Goal: Task Accomplishment & Management: Use online tool/utility

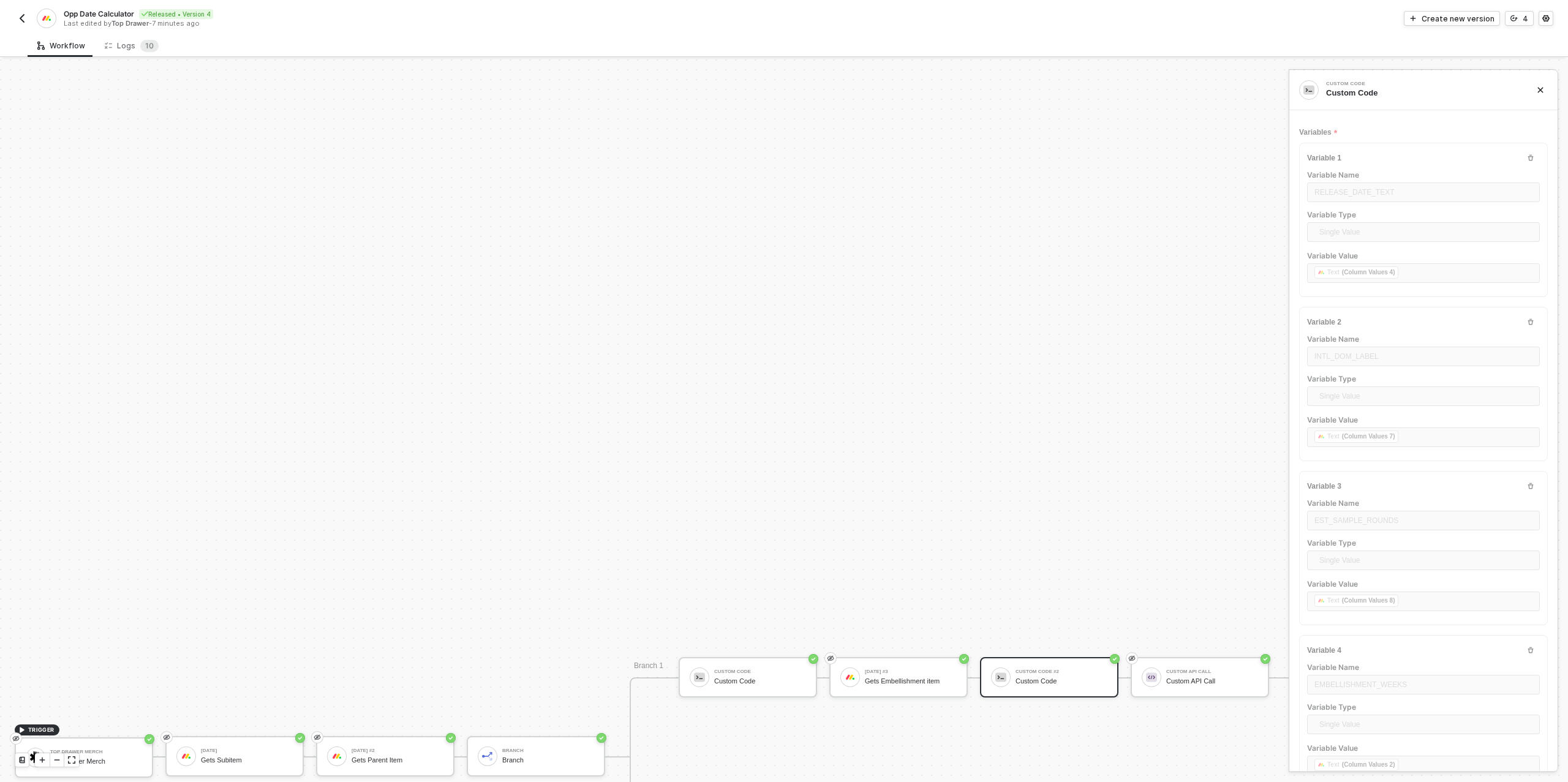
scroll to position [39, 57]
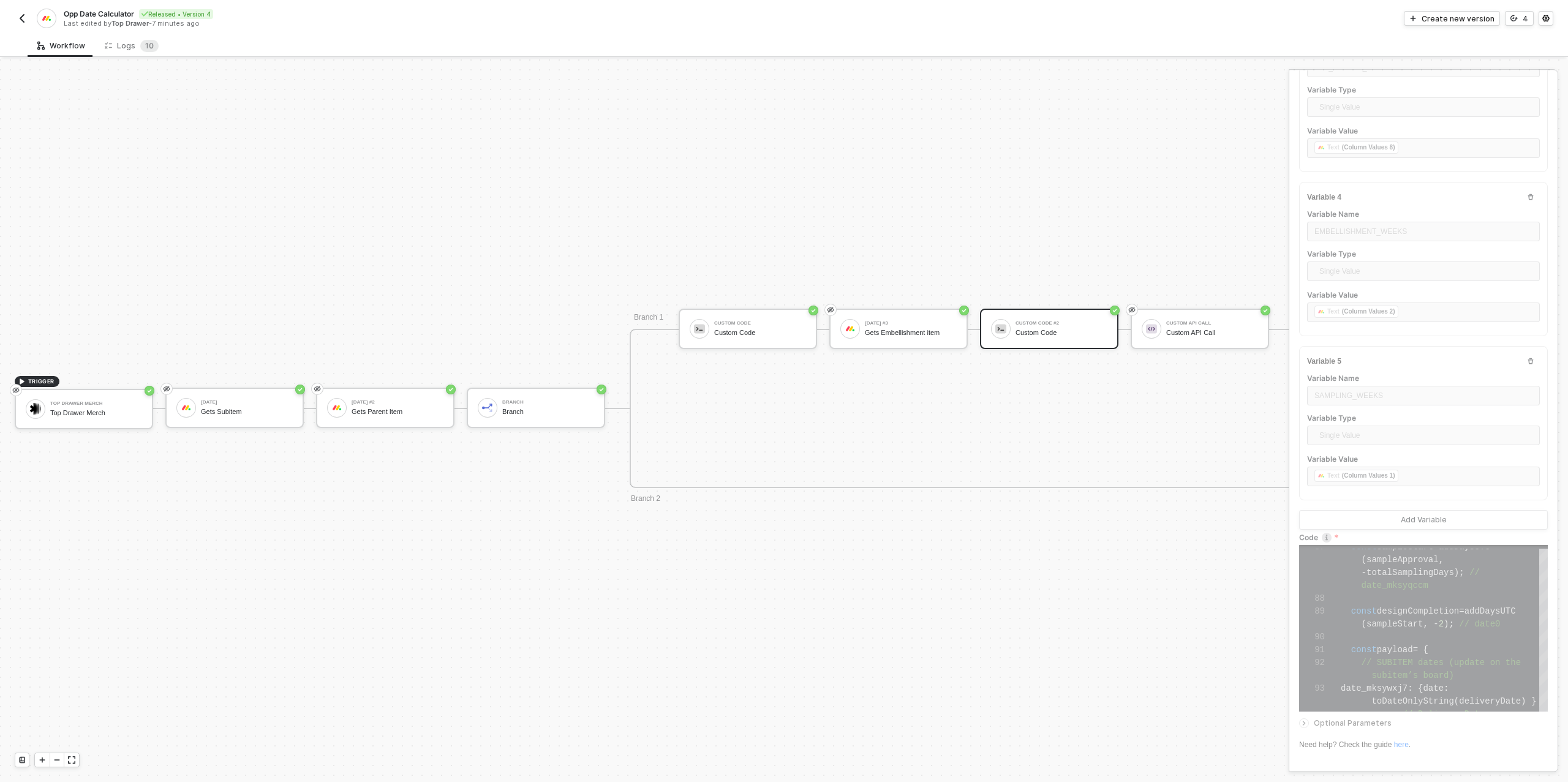
drag, startPoint x: 32, startPoint y: 20, endPoint x: 20, endPoint y: 16, distance: 12.6
click at [27, 19] on div "Opp Date Calculator Released • Version 4 Last edited by Top Drawer - 7 minutes …" at bounding box center [399, 18] width 769 height 19
click at [20, 16] on img "button" at bounding box center [22, 18] width 10 height 10
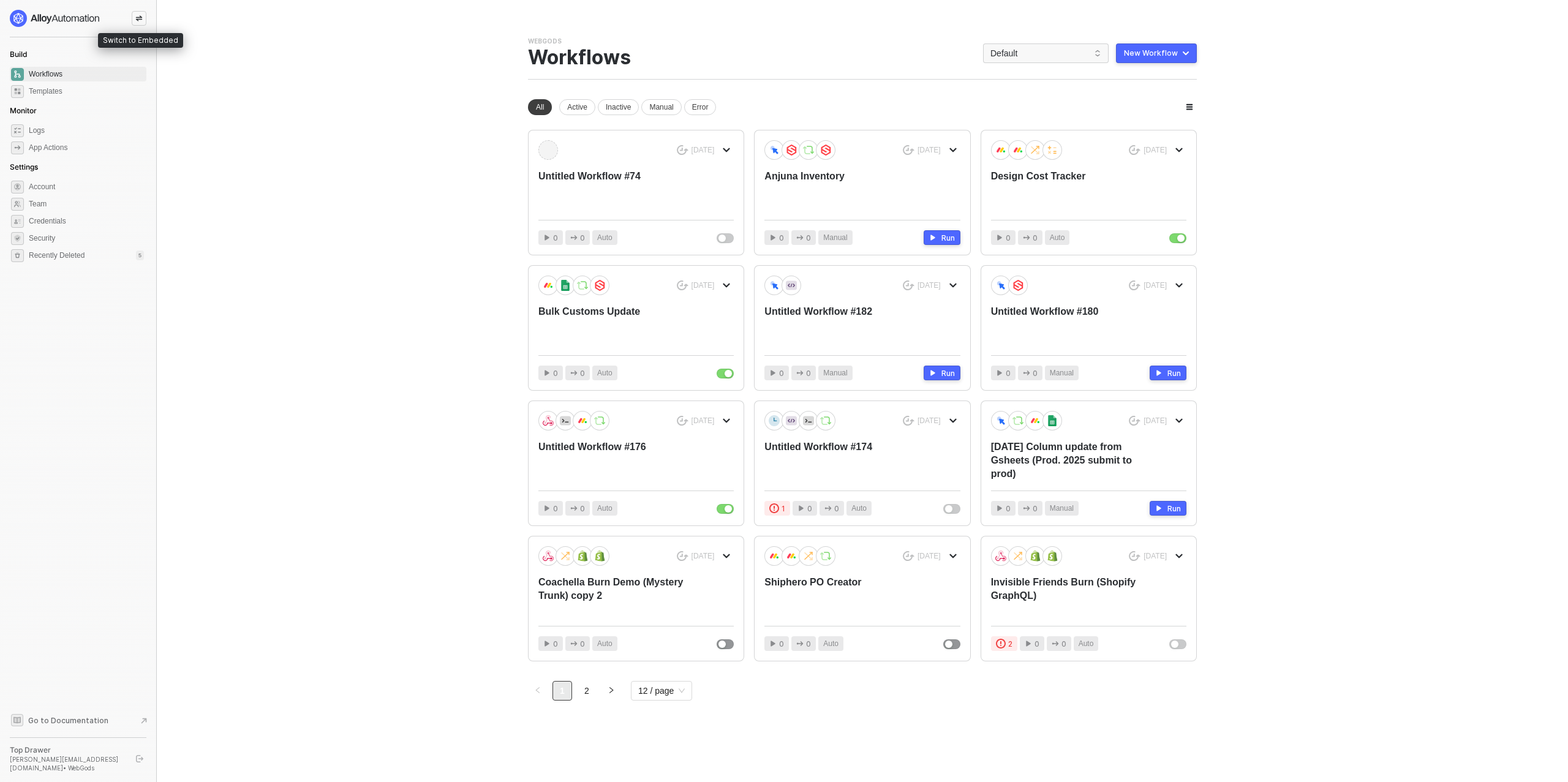
click at [143, 15] on div at bounding box center [138, 18] width 15 height 15
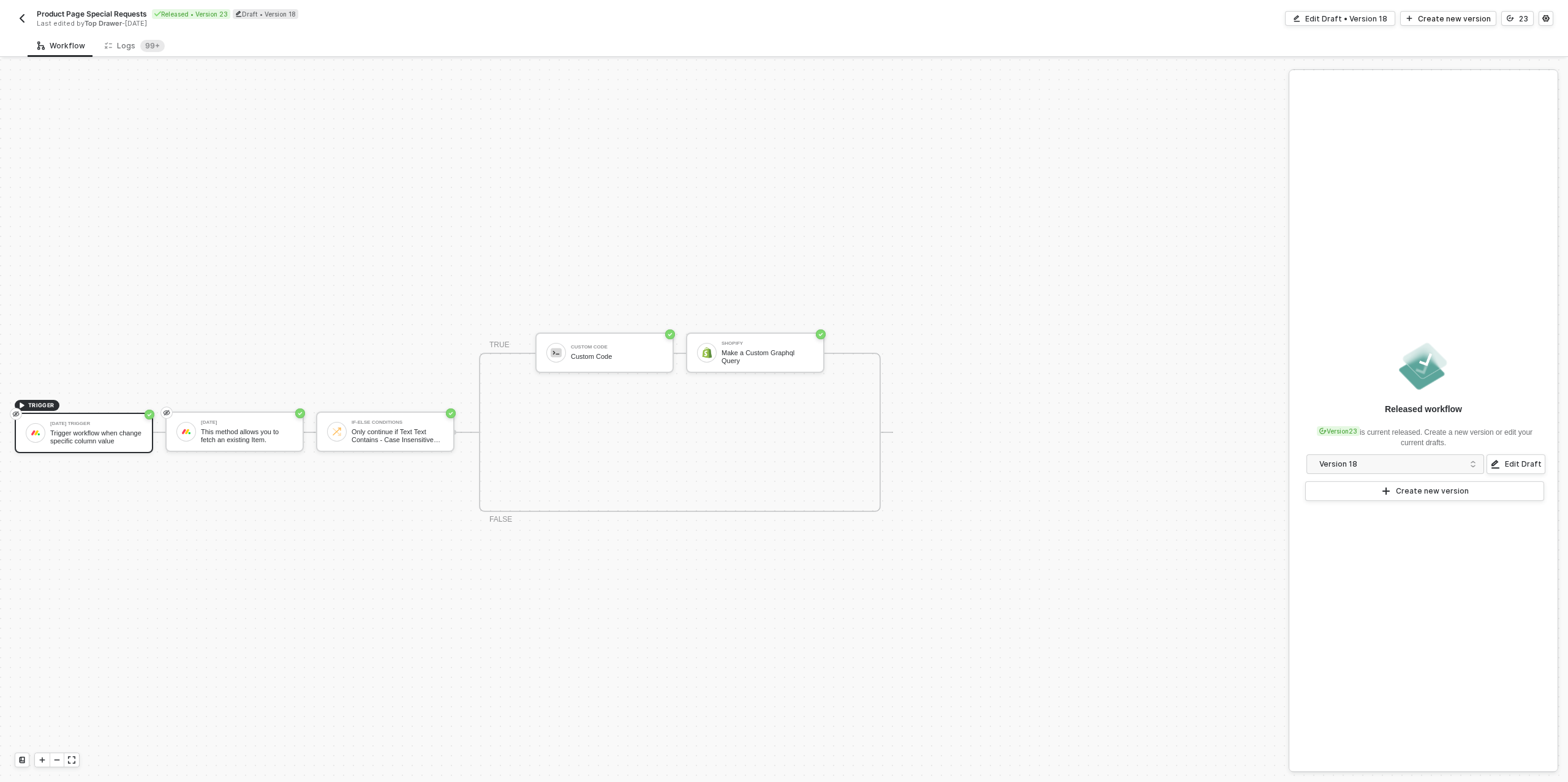
scroll to position [22, 0]
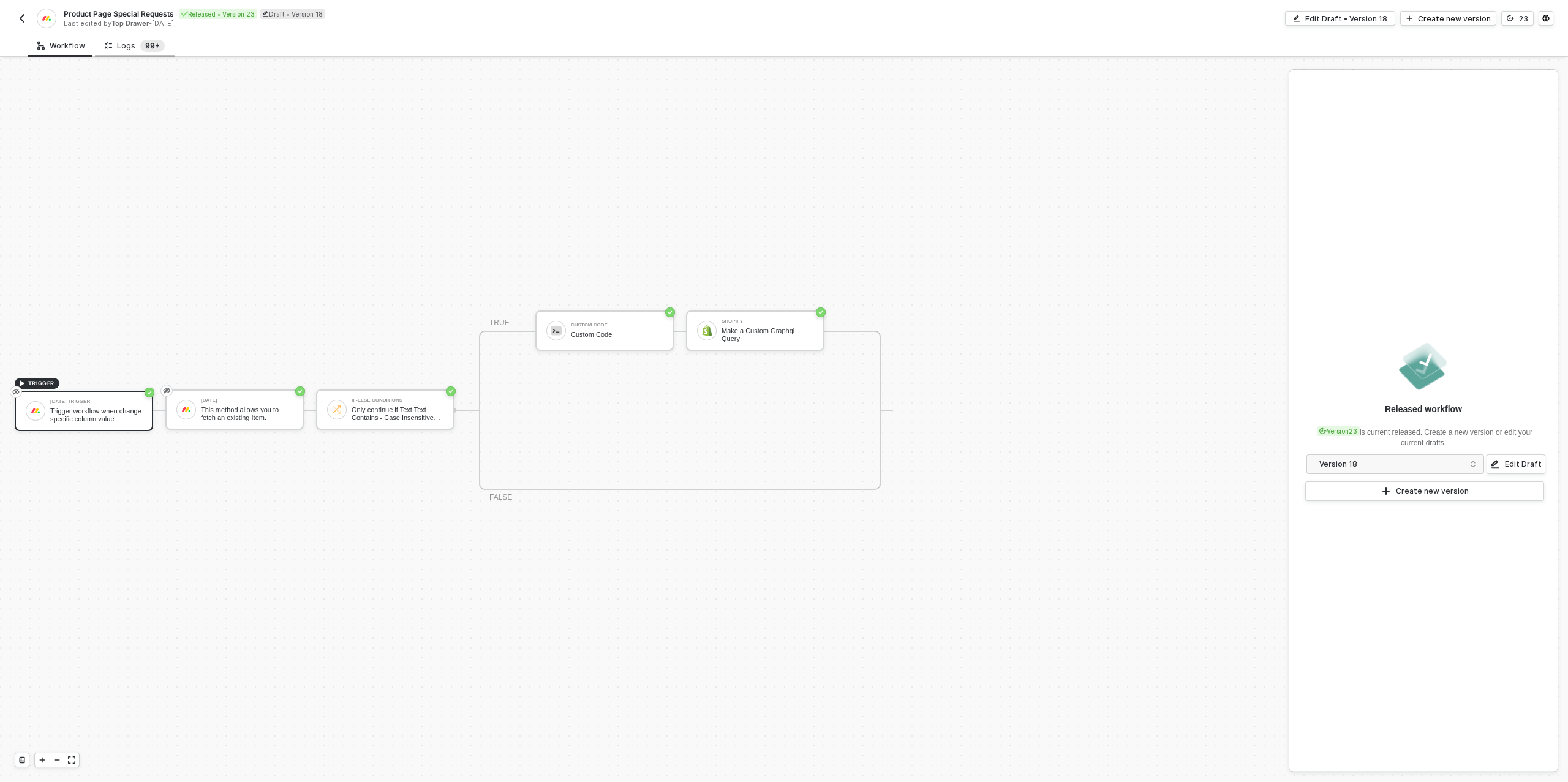
click at [145, 44] on sup "99+" at bounding box center [152, 46] width 24 height 12
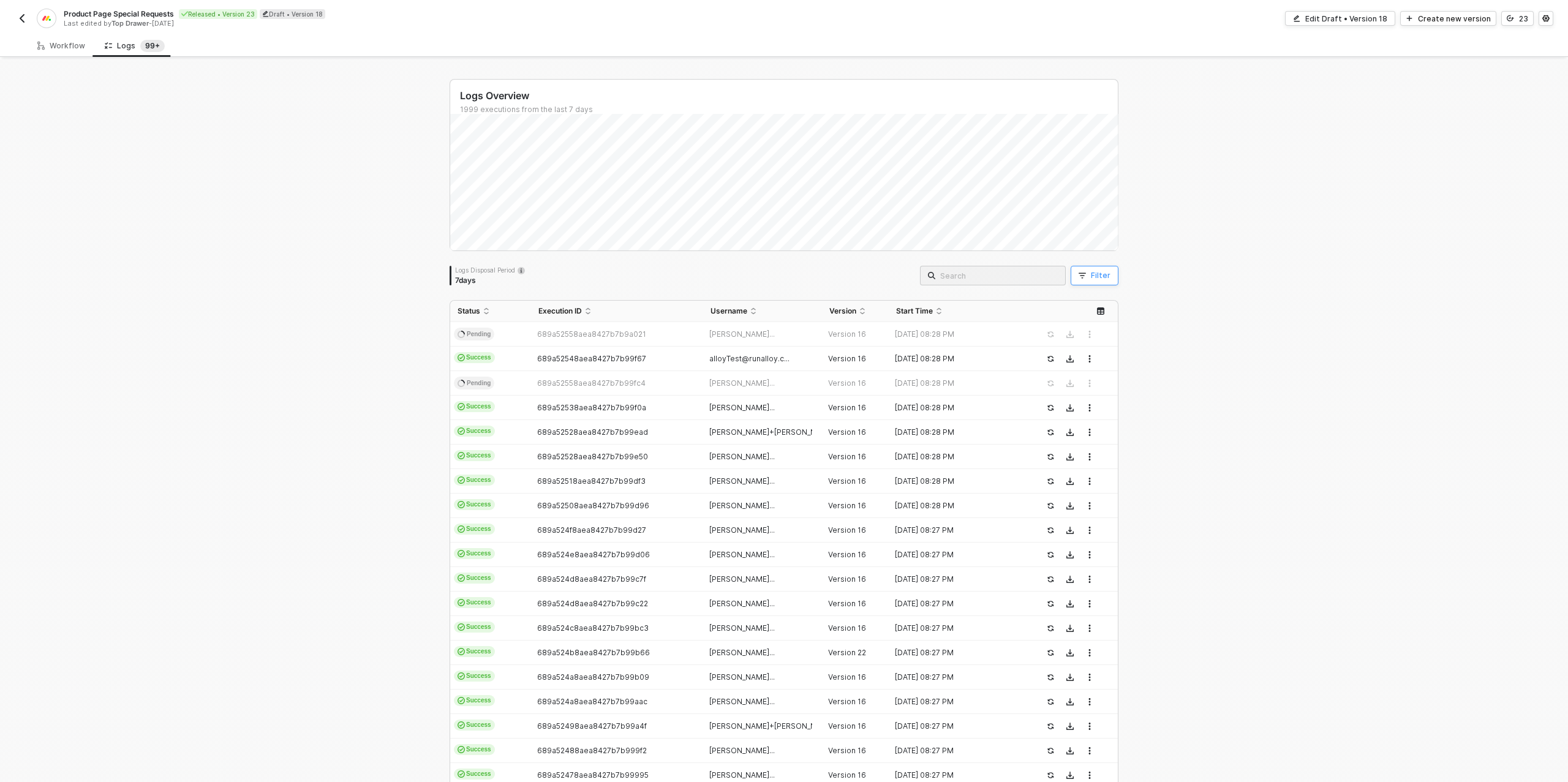
click at [1088, 280] on button "Filter" at bounding box center [1094, 275] width 47 height 19
click at [1152, 338] on span at bounding box center [1197, 332] width 93 height 19
drag, startPoint x: 1199, startPoint y: 445, endPoint x: 1258, endPoint y: 415, distance: 66.2
click at [1200, 445] on div "User ID" at bounding box center [1194, 444] width 88 height 19
click at [1324, 339] on span at bounding box center [1304, 332] width 93 height 19
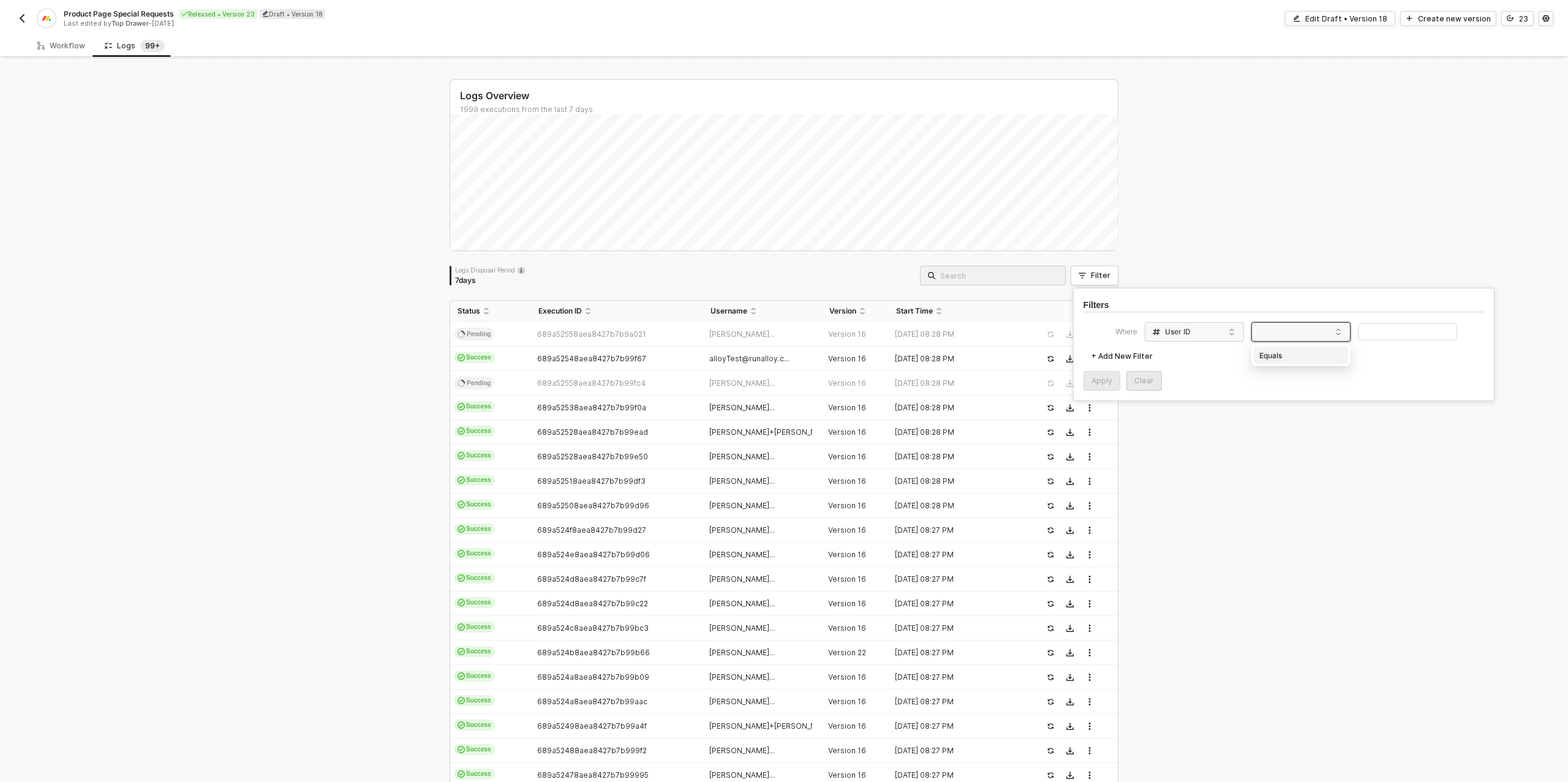
drag, startPoint x: 1307, startPoint y: 350, endPoint x: 1335, endPoint y: 344, distance: 28.6
click at [1309, 350] on div "Equals" at bounding box center [1300, 356] width 88 height 19
click at [1391, 328] on input "text" at bounding box center [1408, 332] width 100 height 18
click at [1091, 376] on div "Apply" at bounding box center [1101, 380] width 21 height 10
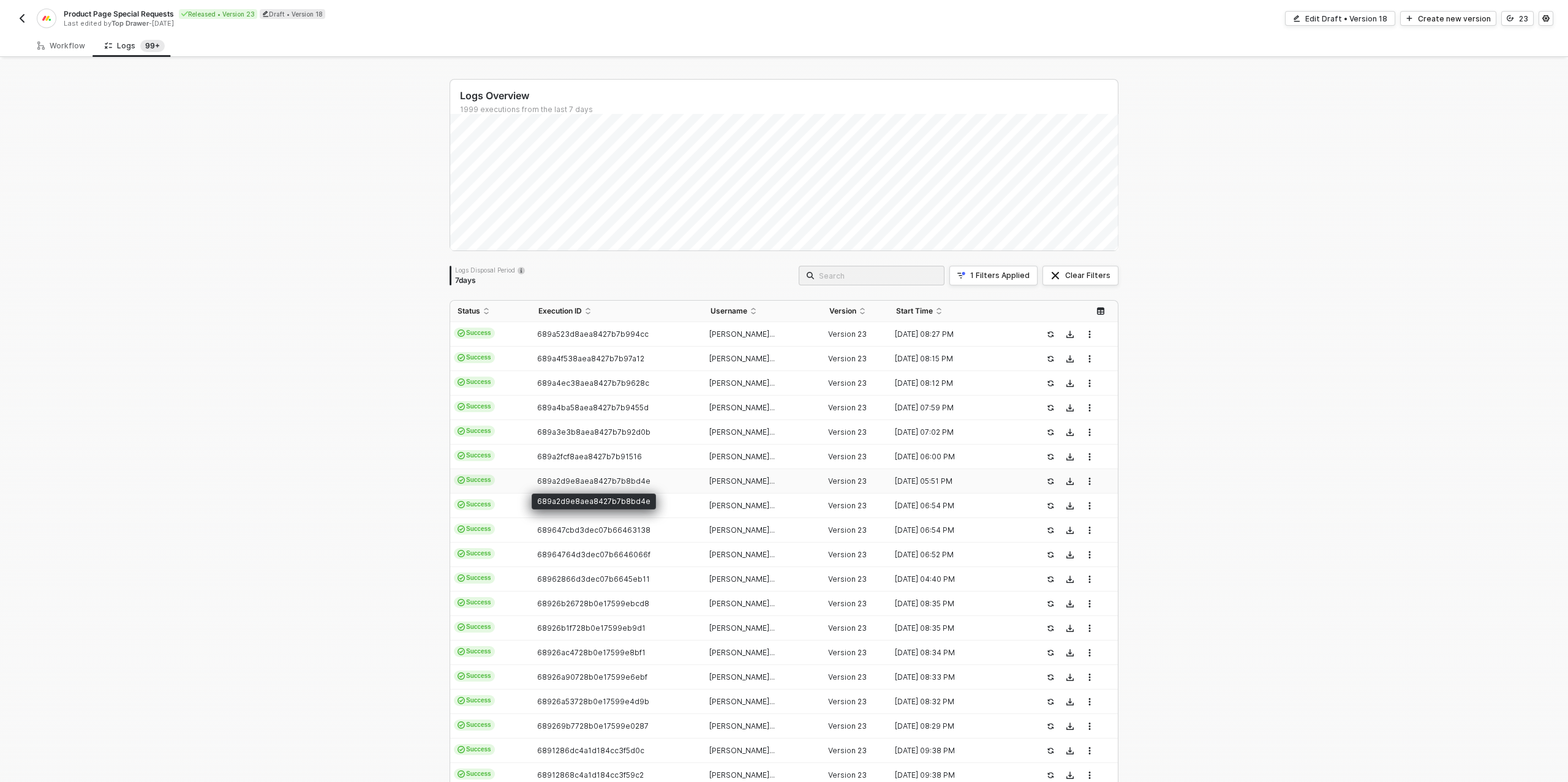
click at [571, 479] on span "689a2d9e8aea8427b7b8bd4e" at bounding box center [594, 482] width 114 height 9
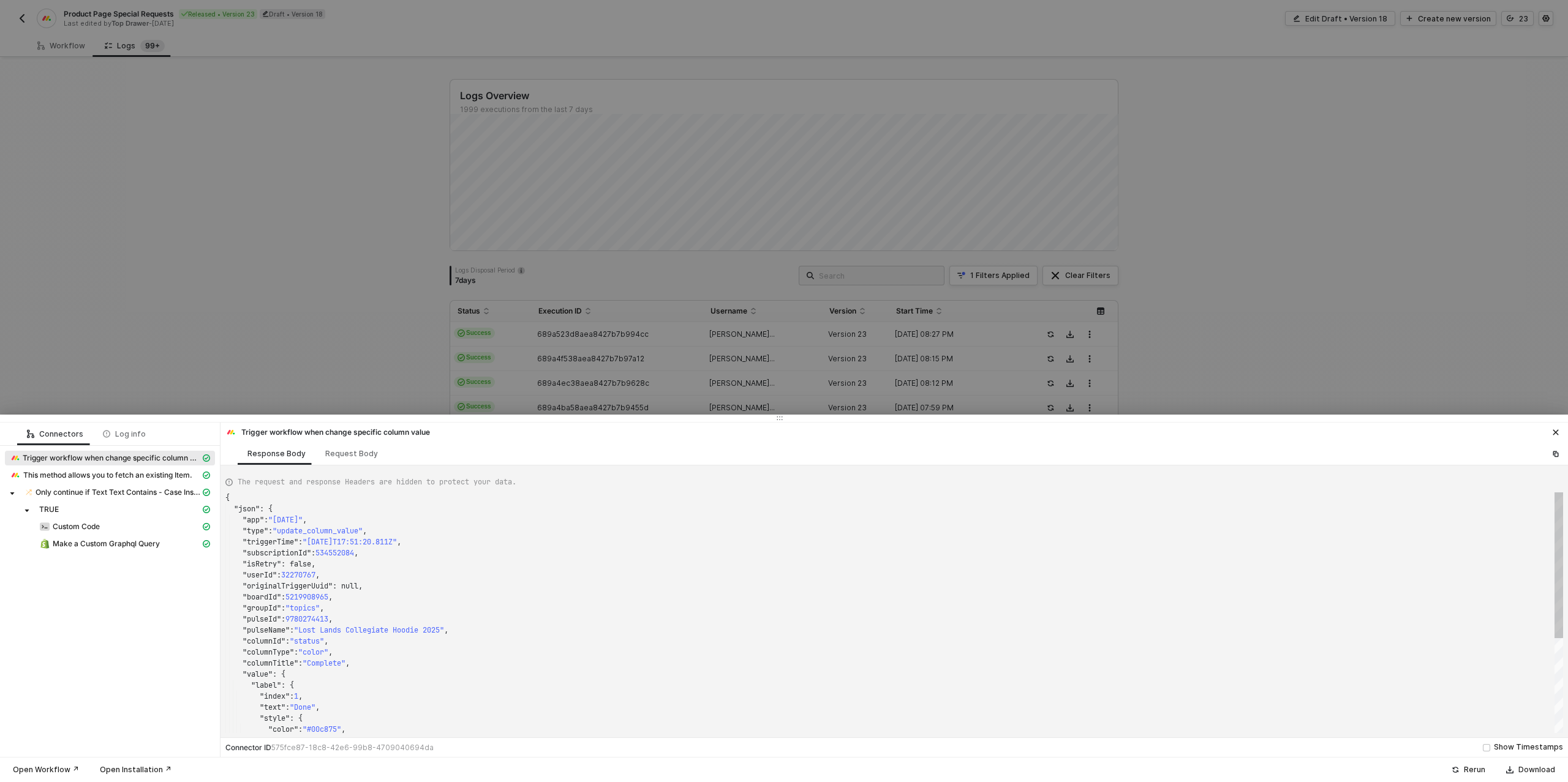
scroll to position [110, 0]
drag, startPoint x: 85, startPoint y: 545, endPoint x: 103, endPoint y: 542, distance: 18.2
click at [85, 545] on span "Make a Custom Graphql Query" at bounding box center [107, 544] width 107 height 10
type textarea "{ "json": { "data": { "productSet": { "product": null, "userErrors": [] } }, "e…"
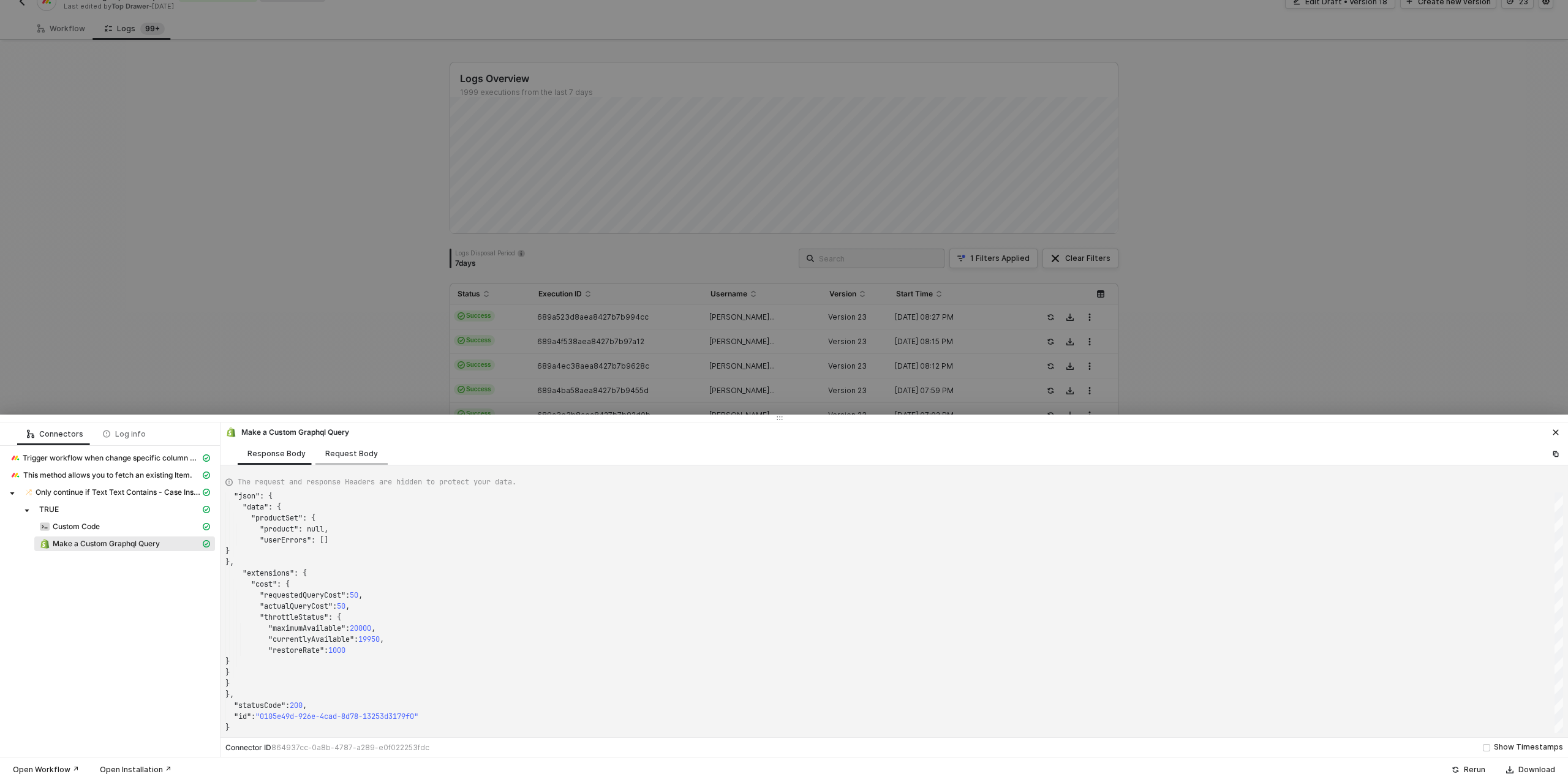
scroll to position [21, 0]
click at [353, 382] on div at bounding box center [784, 391] width 1568 height 782
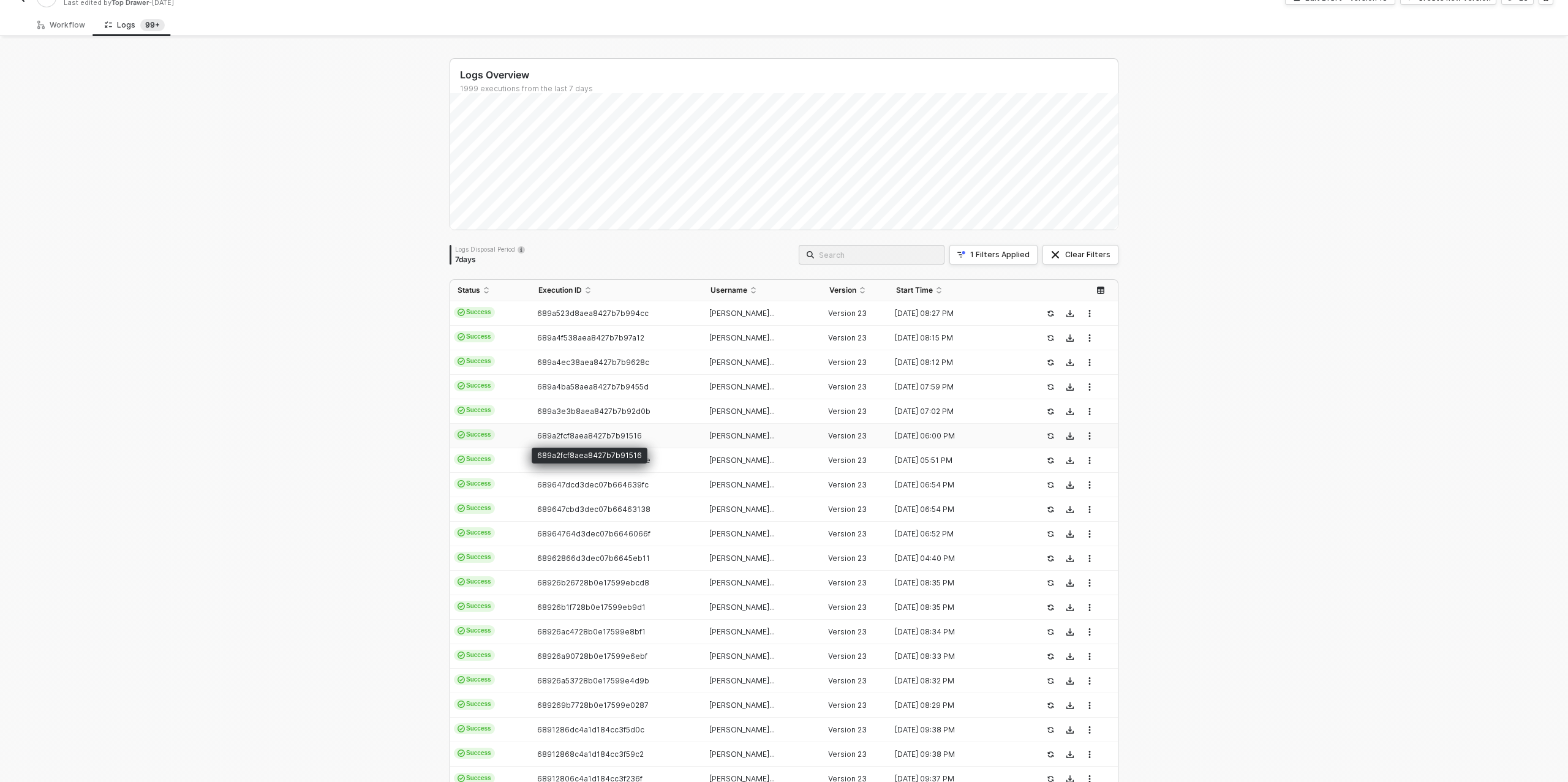
click at [584, 437] on span "689a2fcf8aea8427b7b91516" at bounding box center [590, 436] width 105 height 9
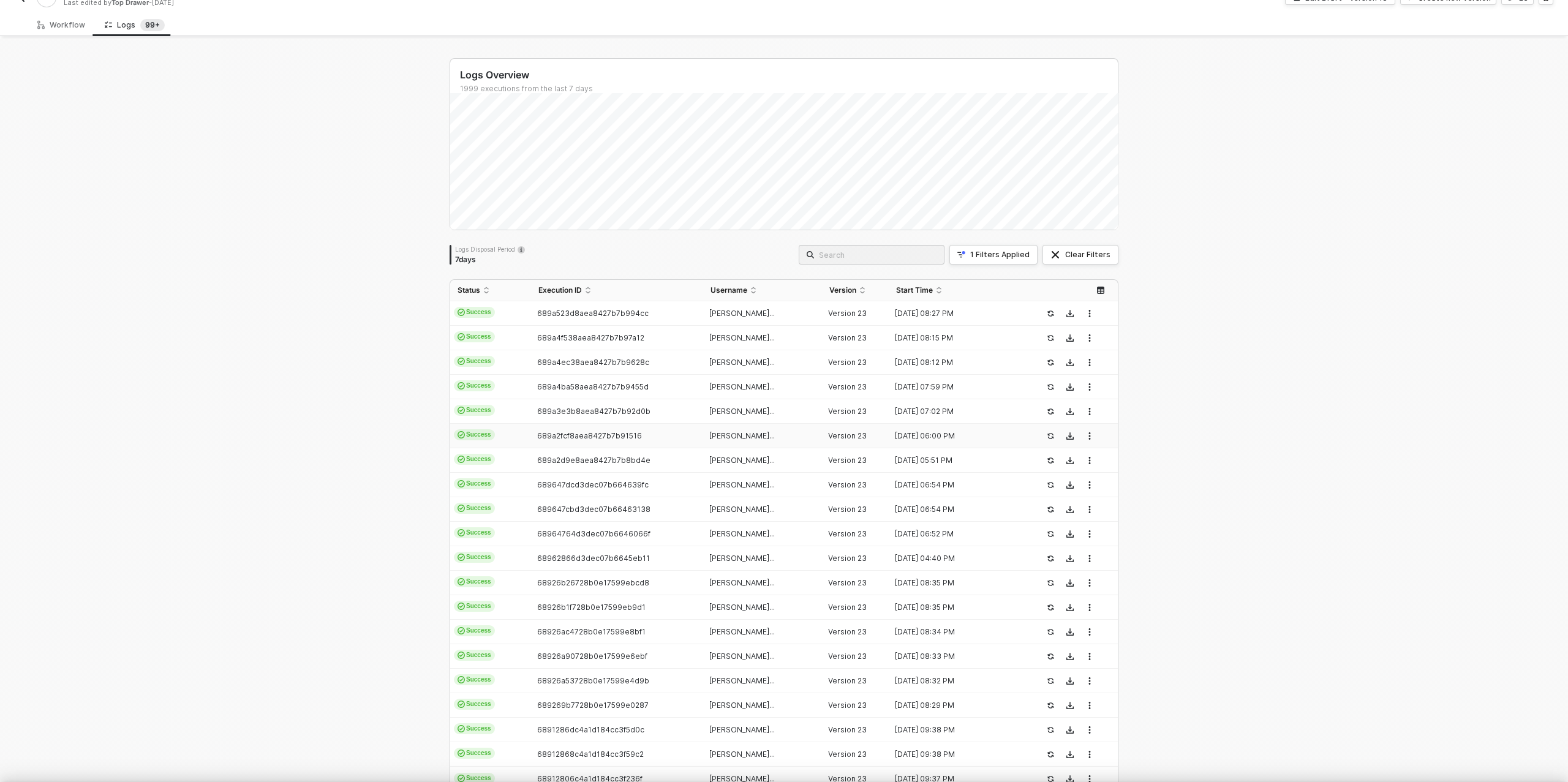
scroll to position [110, 0]
type textarea "{ "json": { "app": "monday", "type": "update_column_value", "triggerTime": "202…"
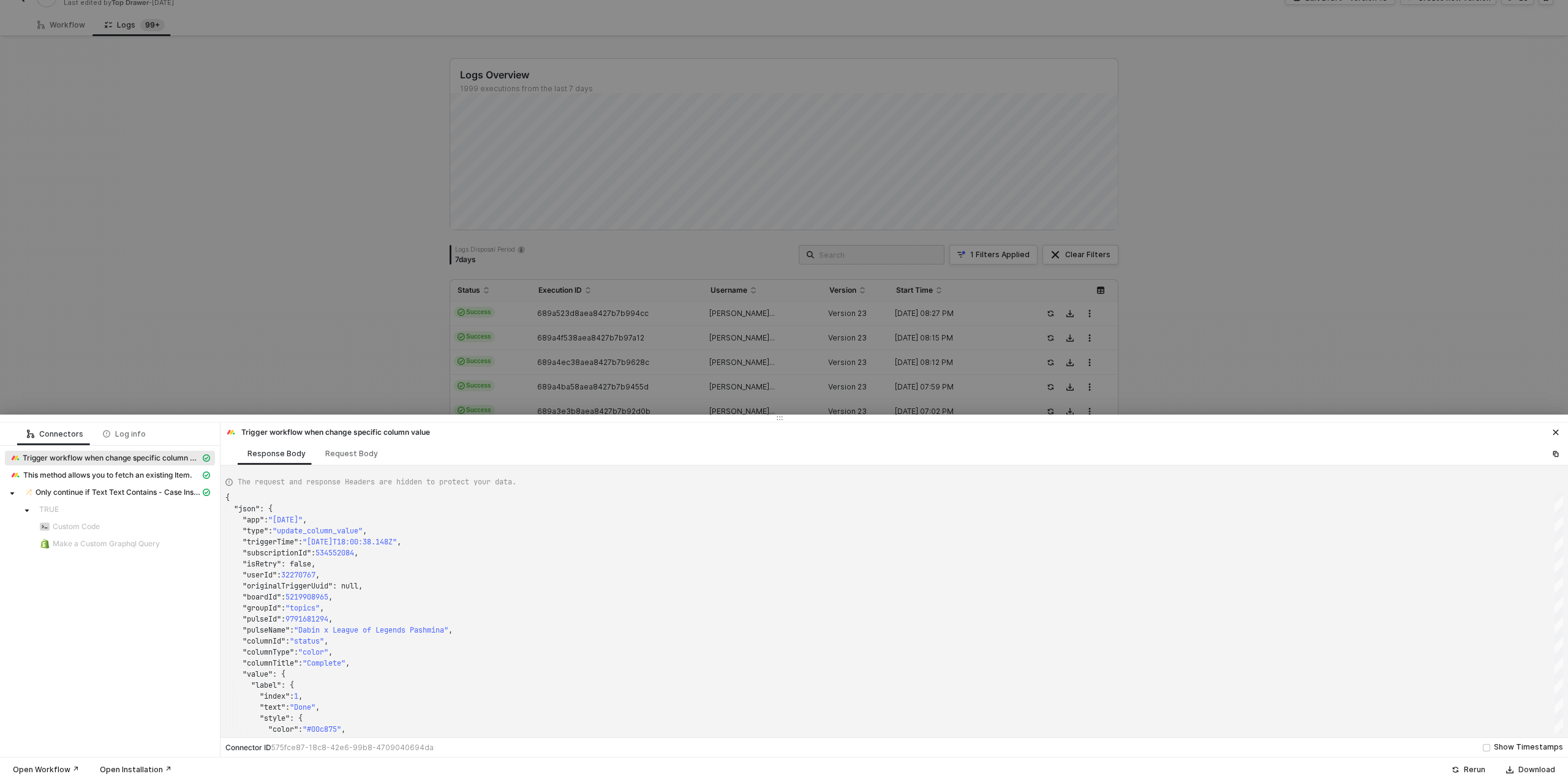
click at [564, 383] on div at bounding box center [784, 391] width 1568 height 782
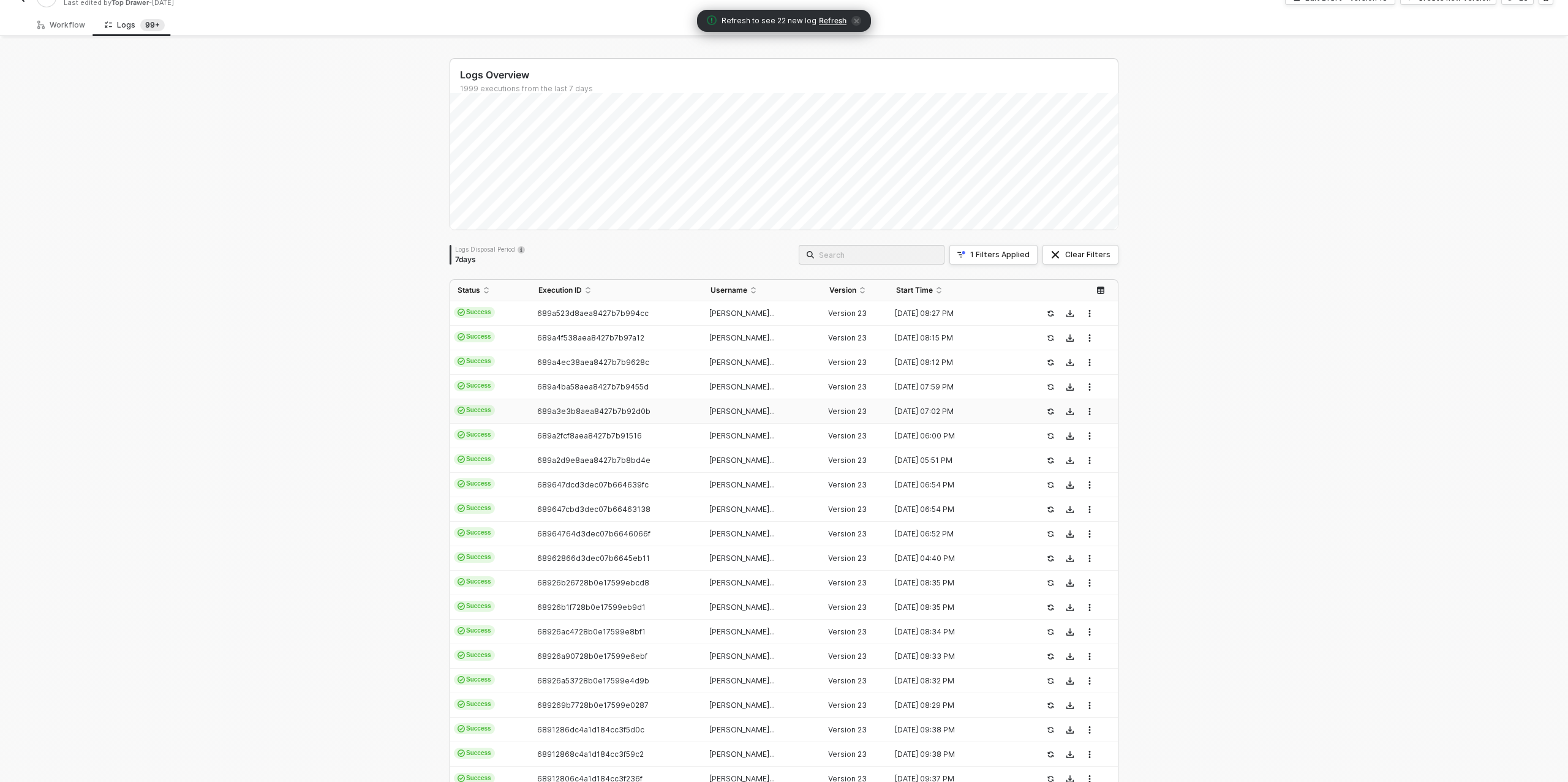
click at [591, 410] on span "689a3e3b8aea8427b7b92d0b" at bounding box center [594, 412] width 114 height 9
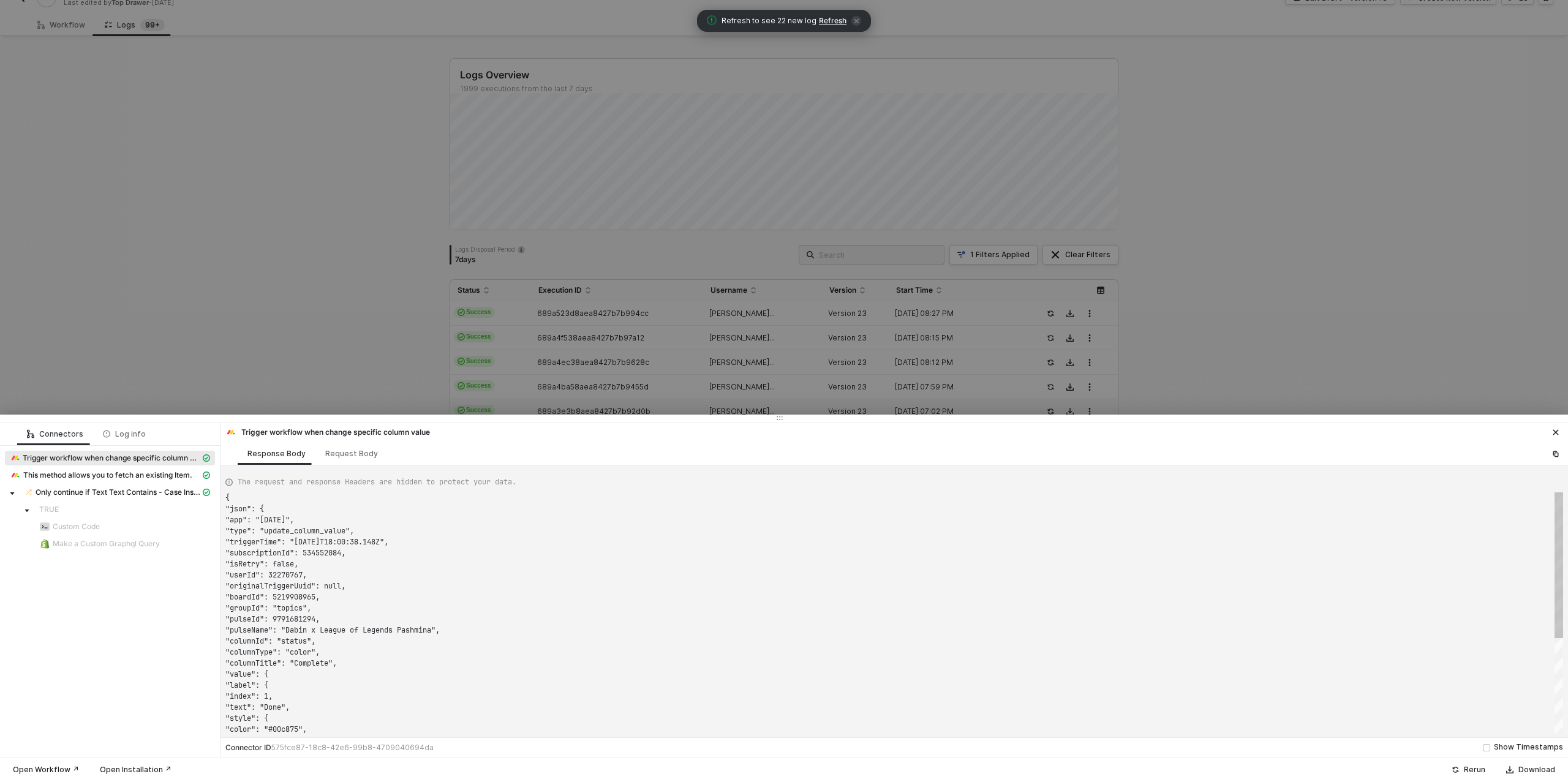
type textarea "{ "json": { "app": "monday", "type": "update_column_value", "triggerTime": "202…"
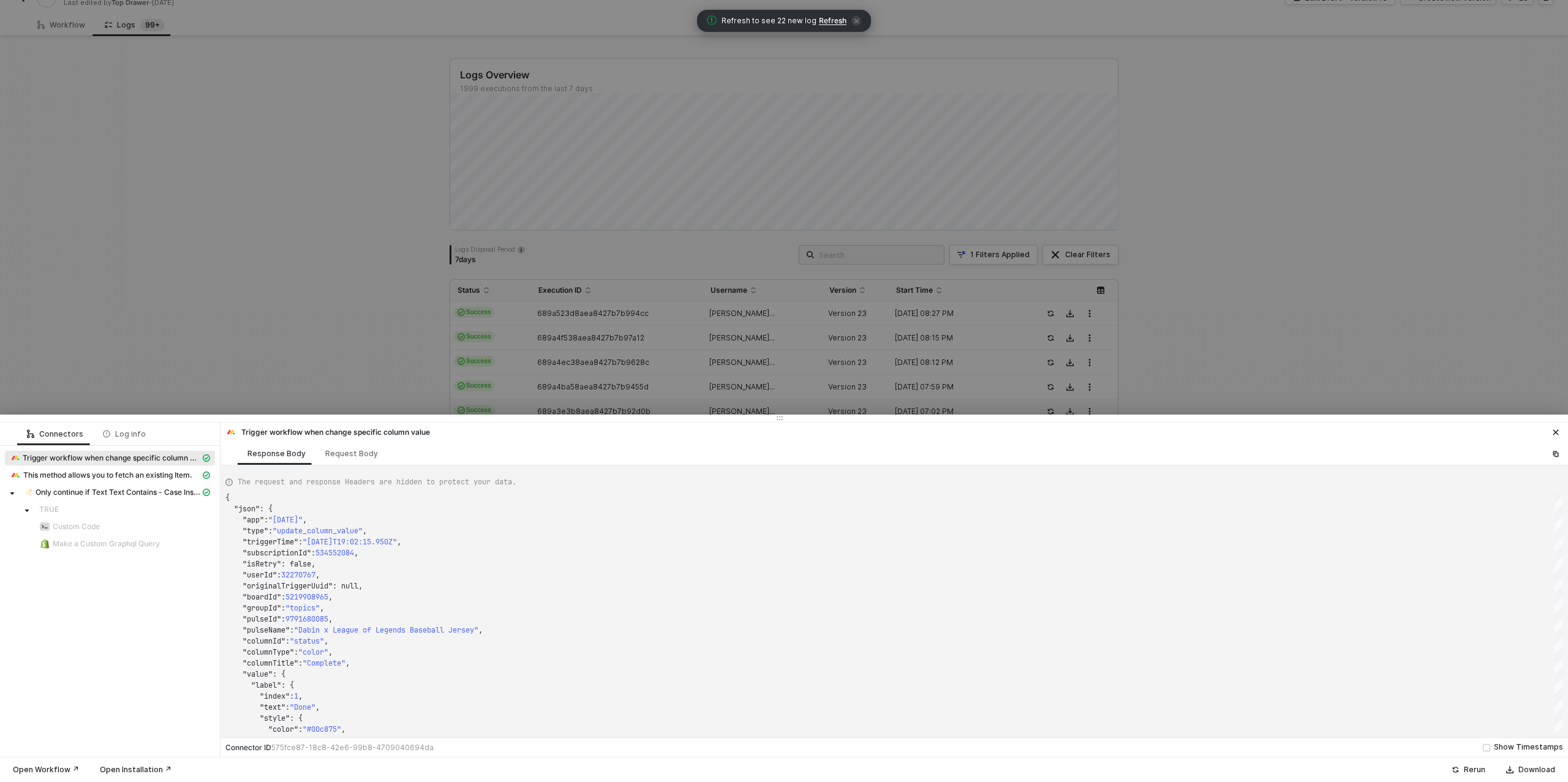
click at [365, 362] on div at bounding box center [784, 391] width 1568 height 782
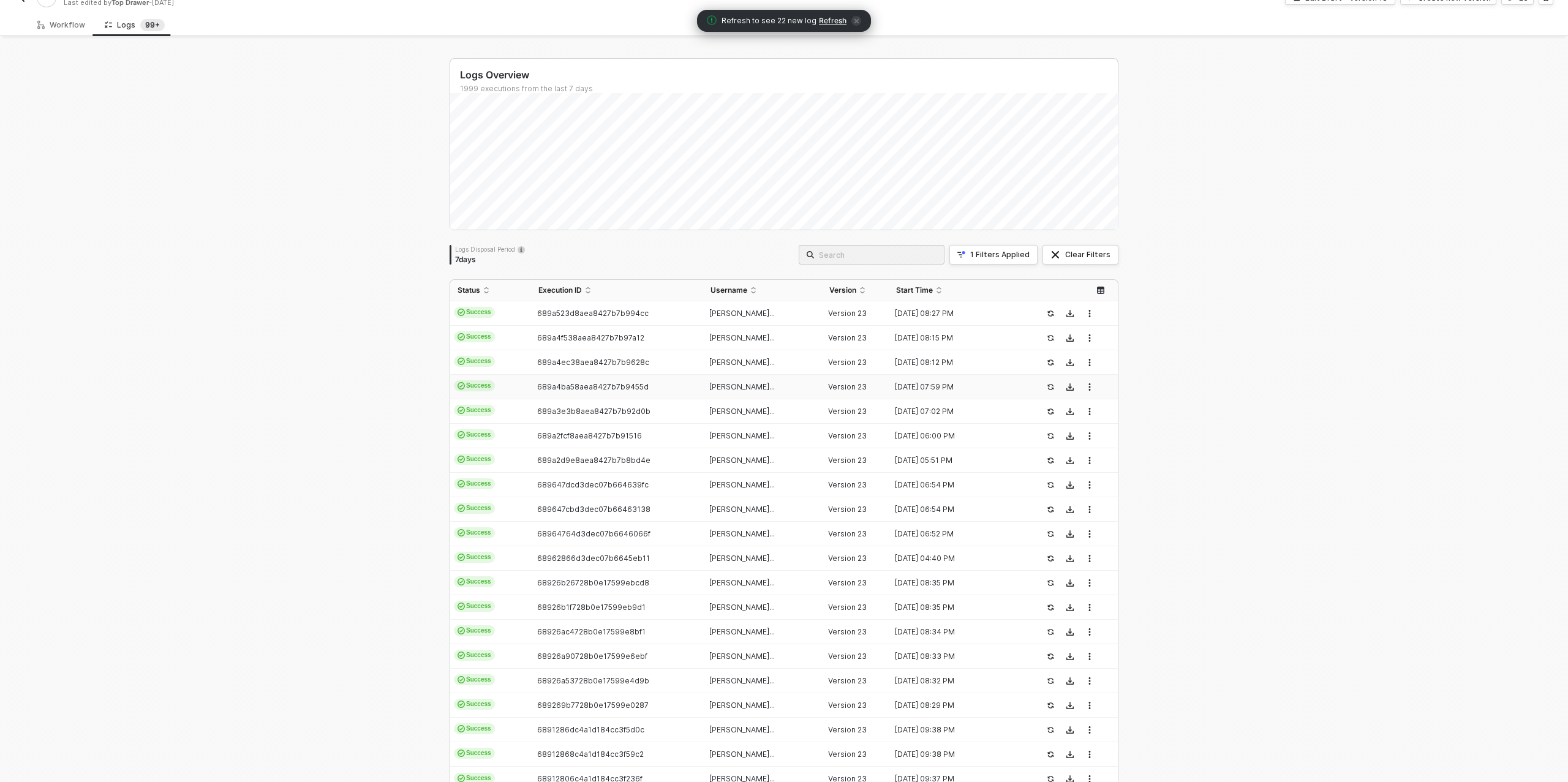
click at [576, 378] on td "689a4ba58aea8427b7b9455d" at bounding box center [617, 387] width 171 height 24
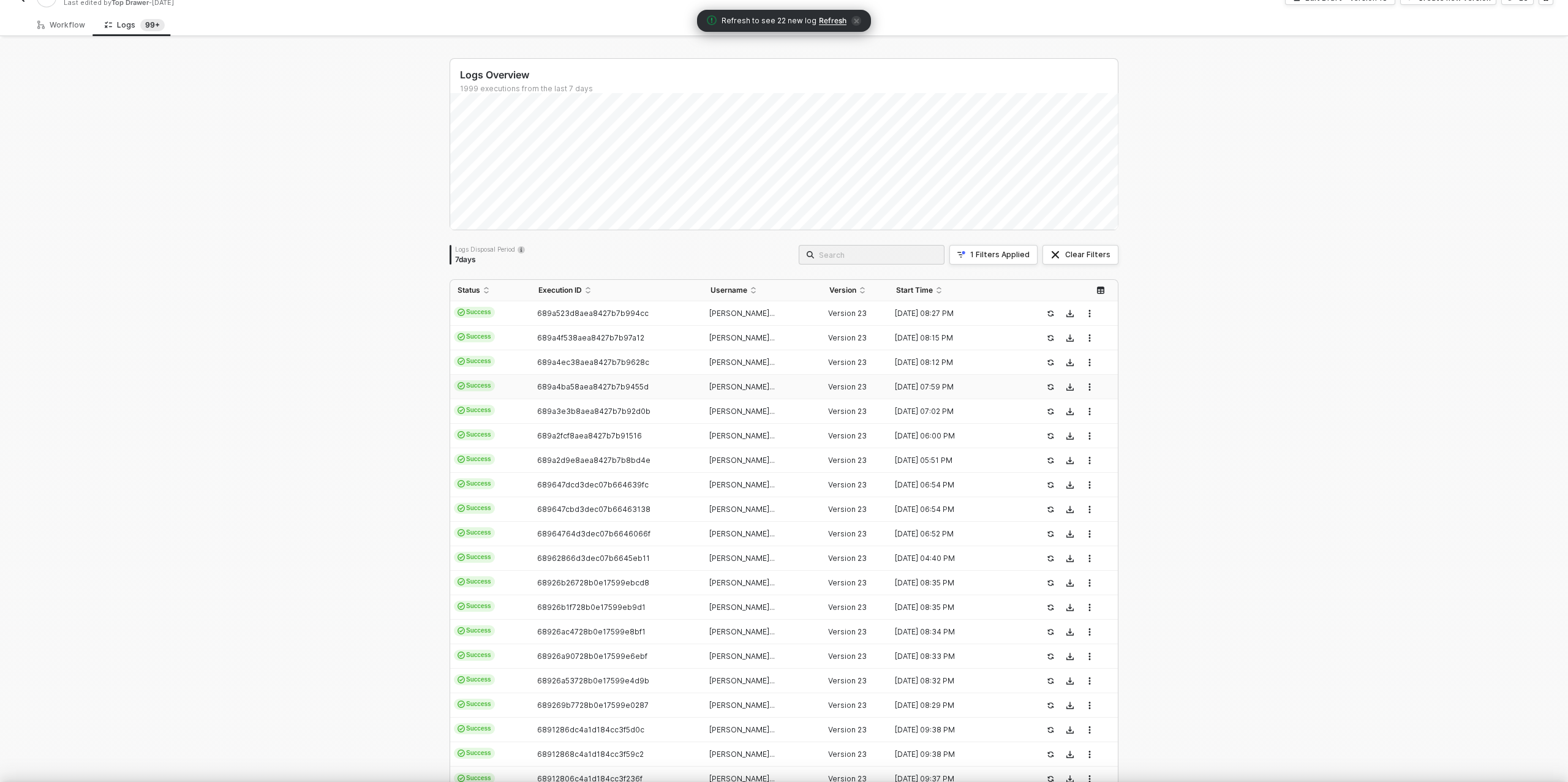
type textarea "{ "json": { "app": "monday", "type": "update_column_value", "triggerTime": "202…"
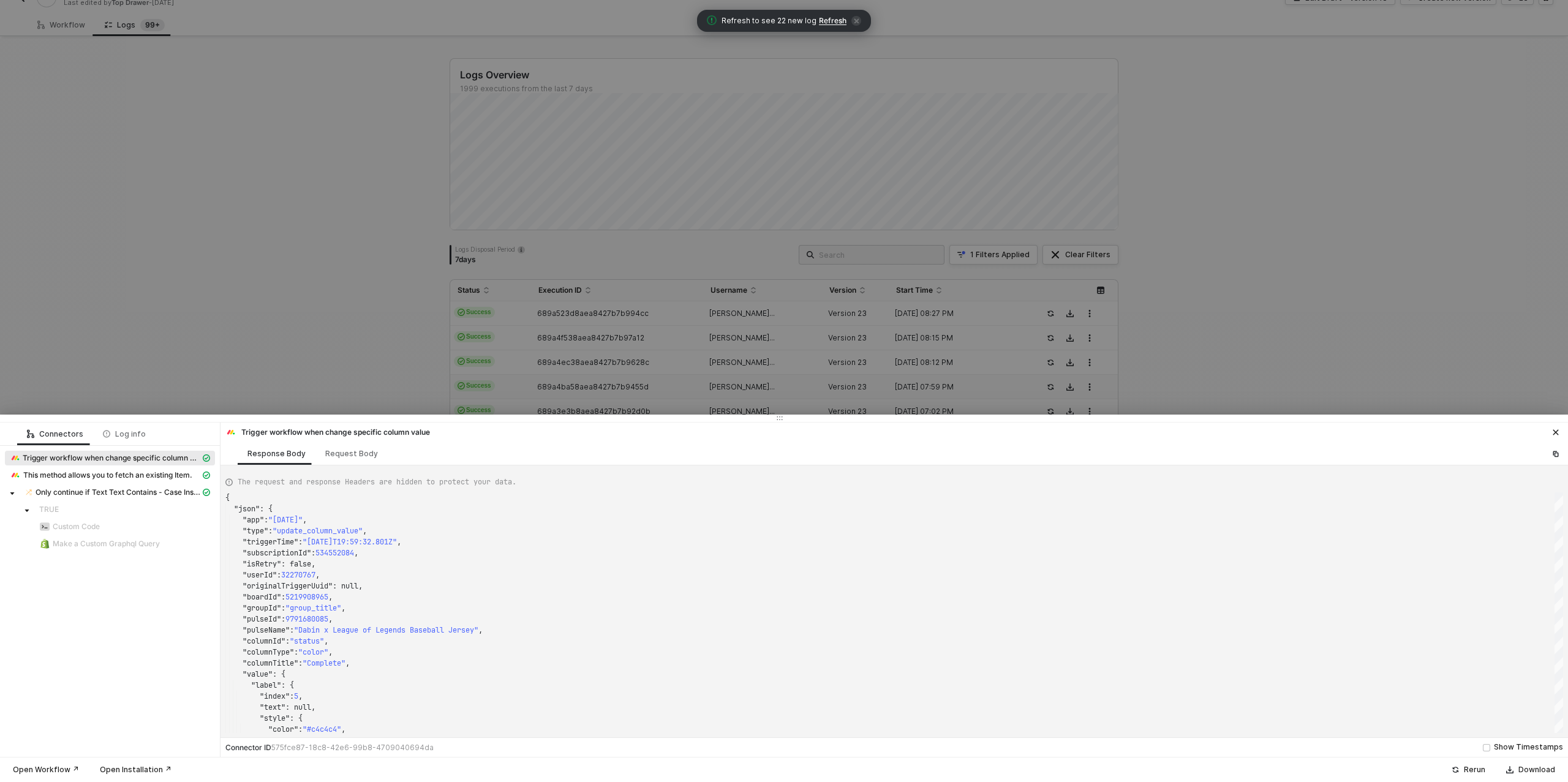
click at [372, 355] on div at bounding box center [784, 391] width 1568 height 782
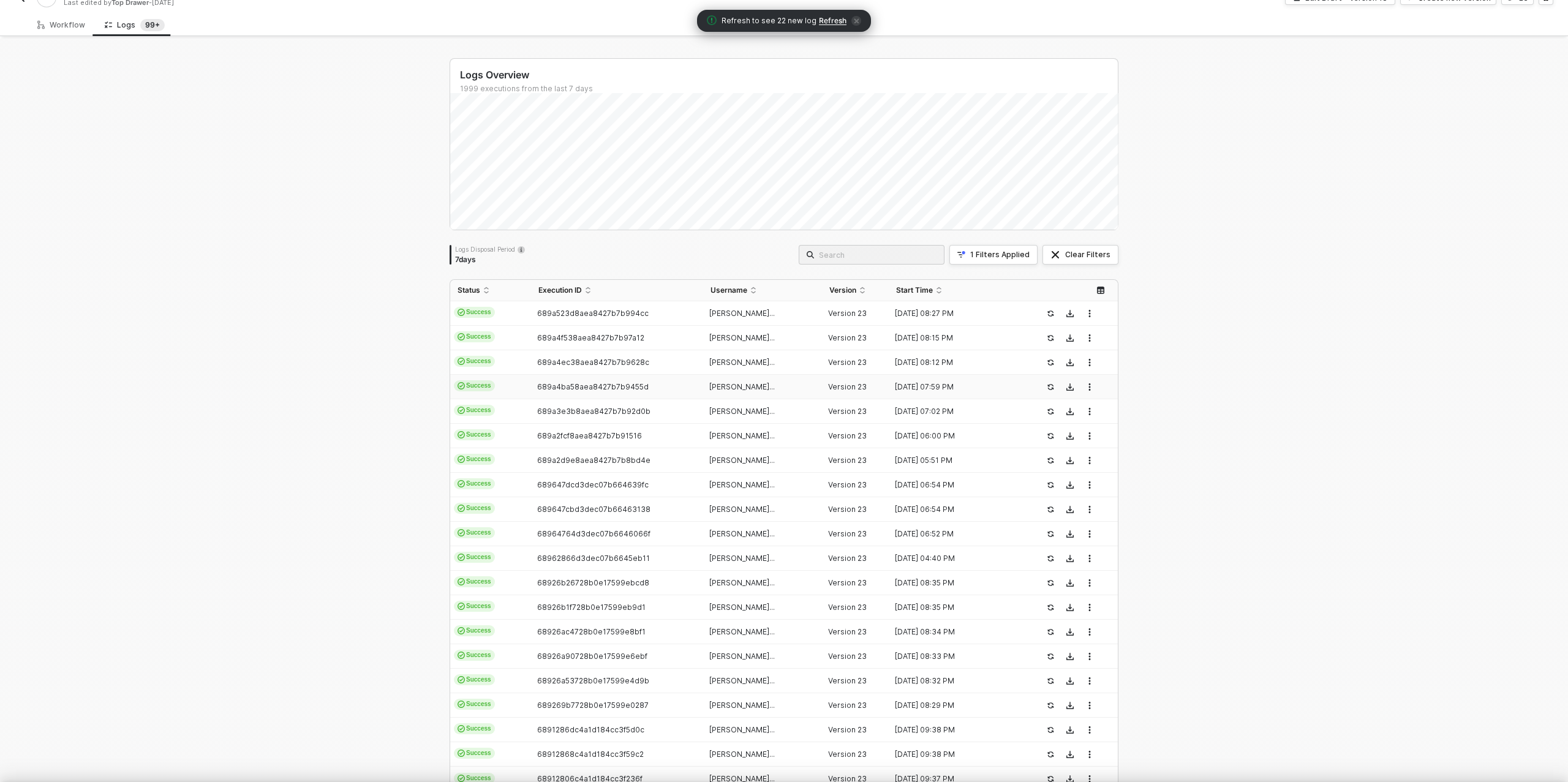
click at [586, 364] on span "689a4ec38aea8427b7b9628c" at bounding box center [593, 363] width 112 height 9
type textarea "{ "json": { "app": "monday", "type": "update_column_value", "triggerTime": "202…"
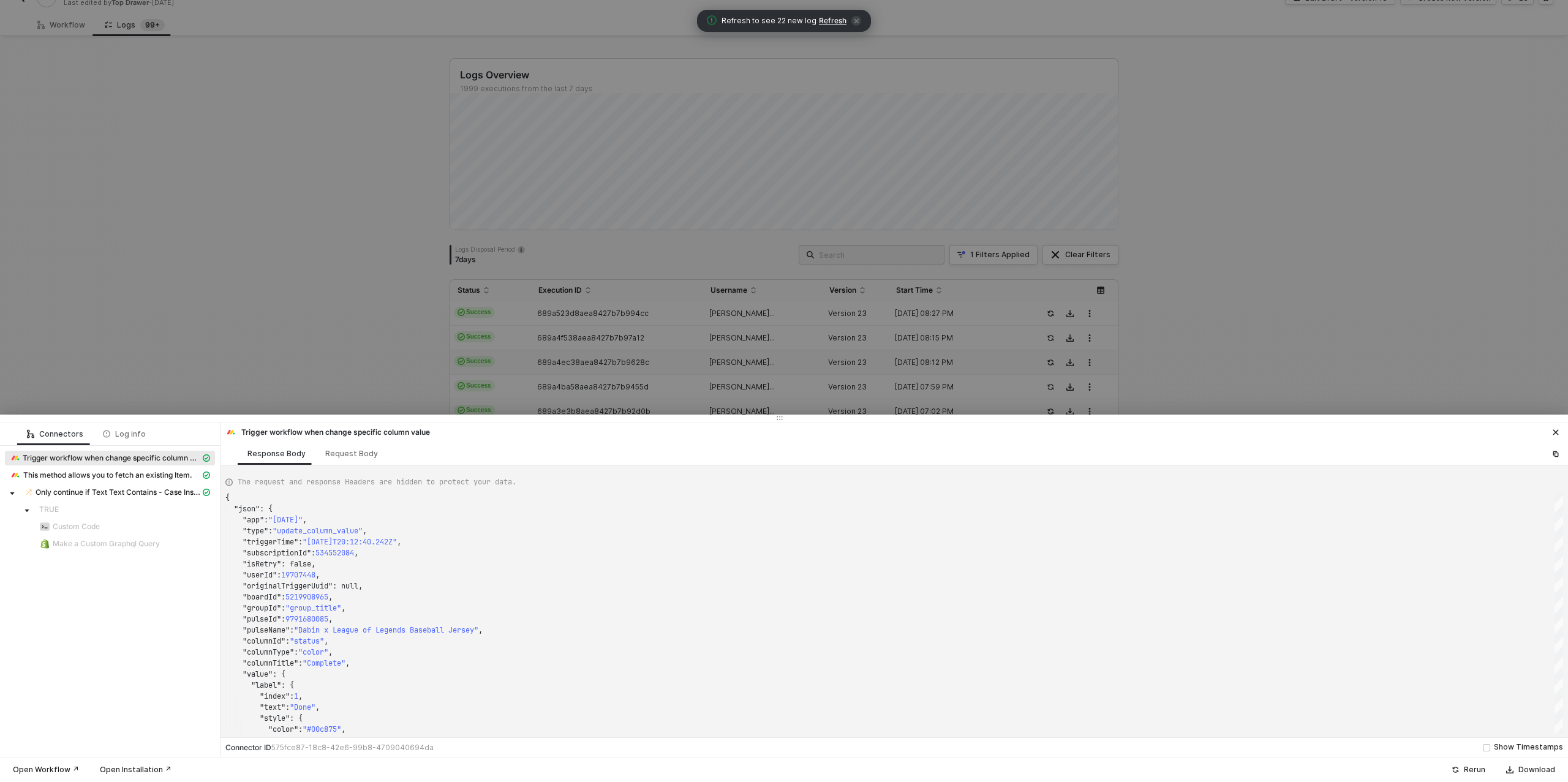
click at [289, 345] on div at bounding box center [784, 391] width 1568 height 782
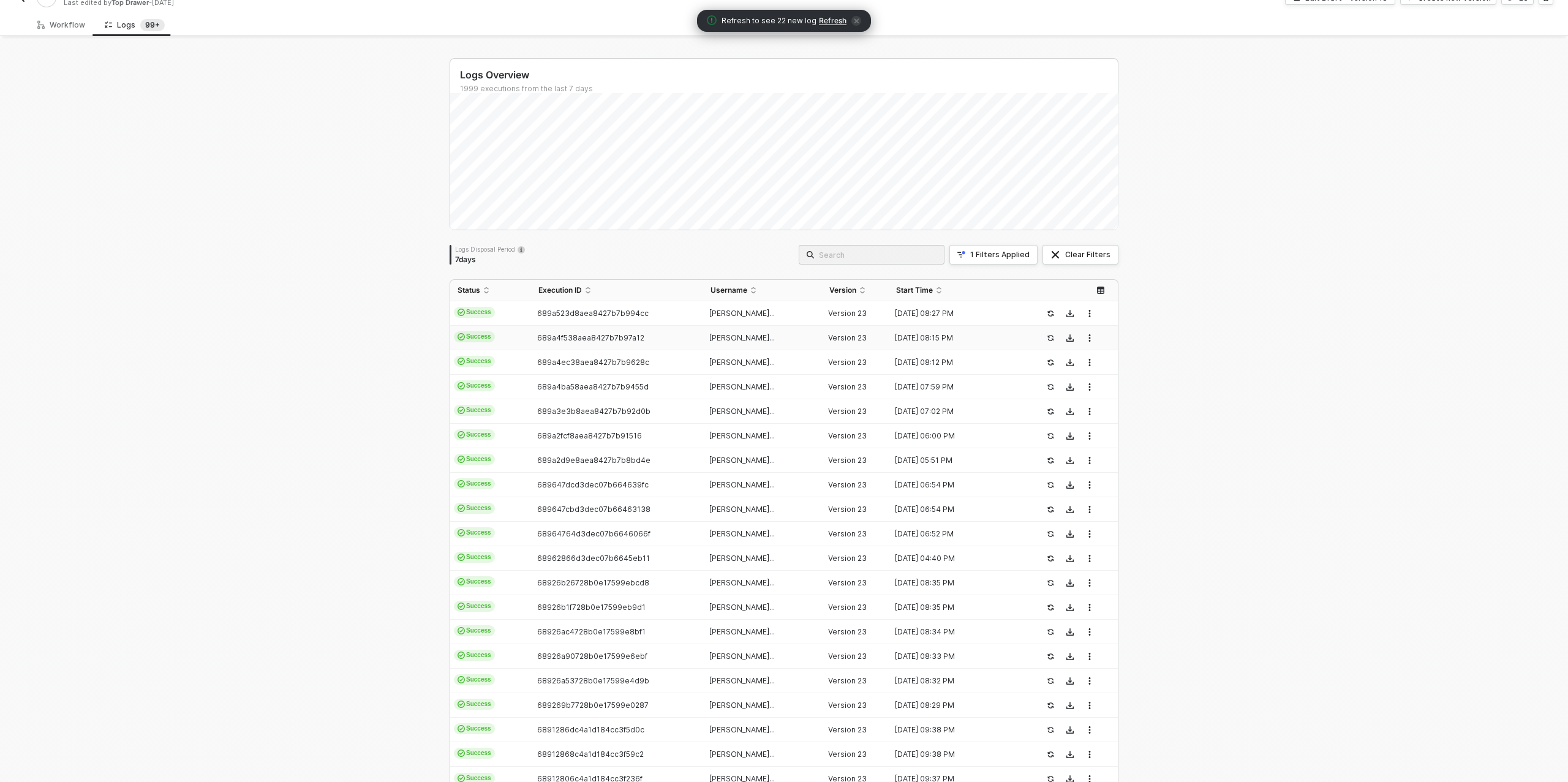
click at [541, 339] on span "689a4f538aea8427b7b97a12" at bounding box center [591, 338] width 107 height 9
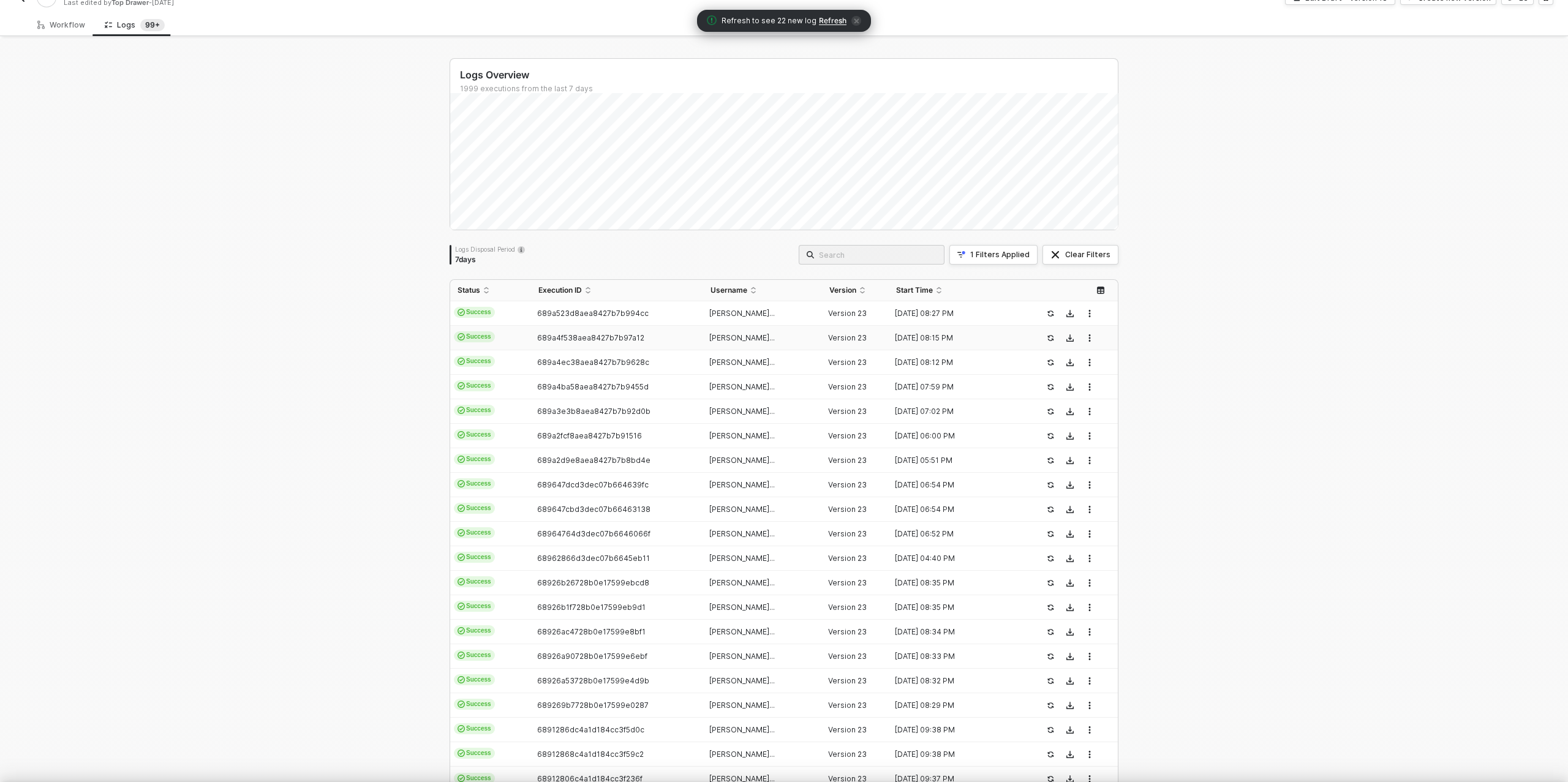
type textarea "{ "json": { "app": "monday", "type": "update_column_value", "triggerTime": "202…"
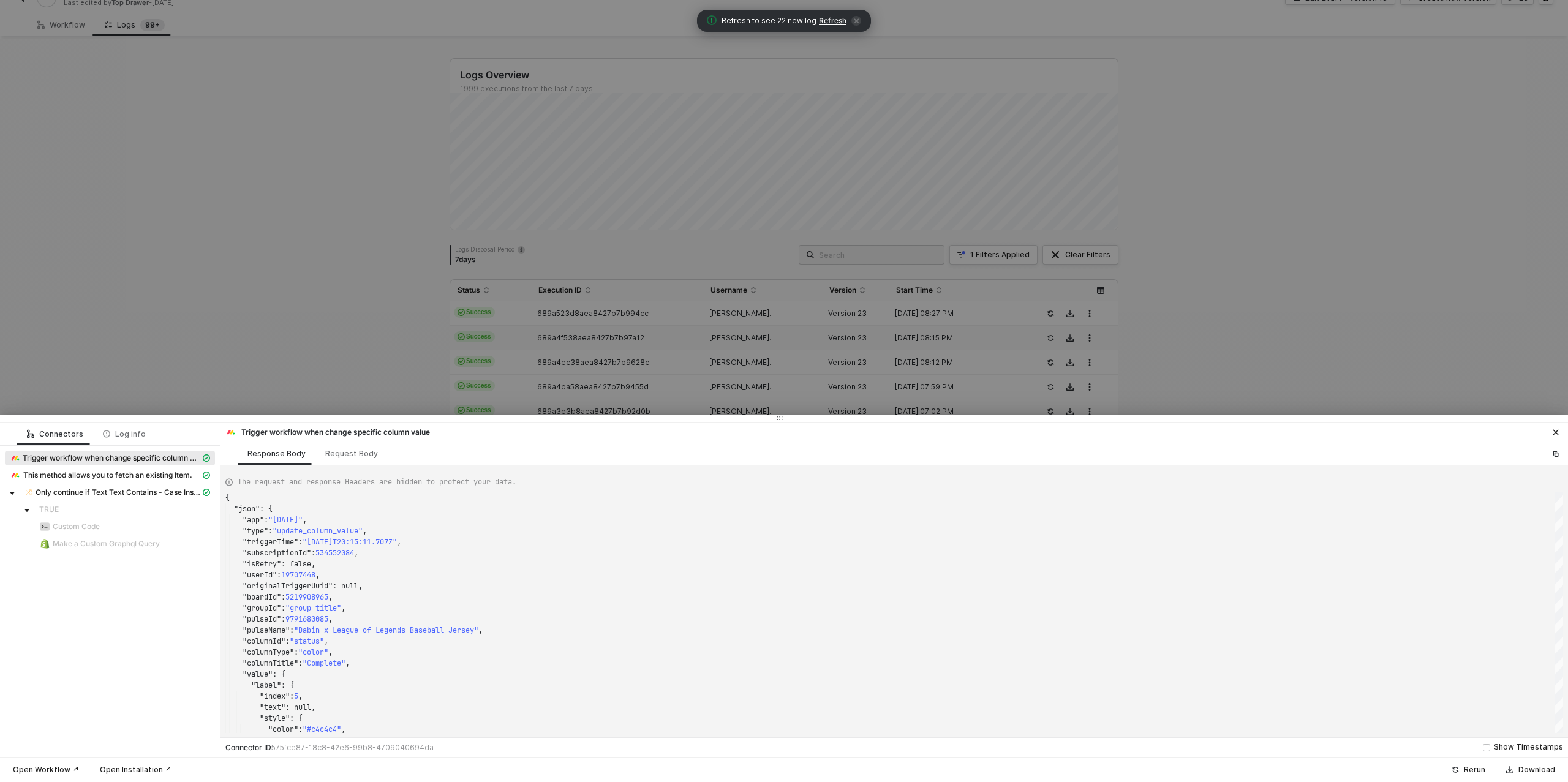
click at [321, 339] on div at bounding box center [784, 391] width 1568 height 782
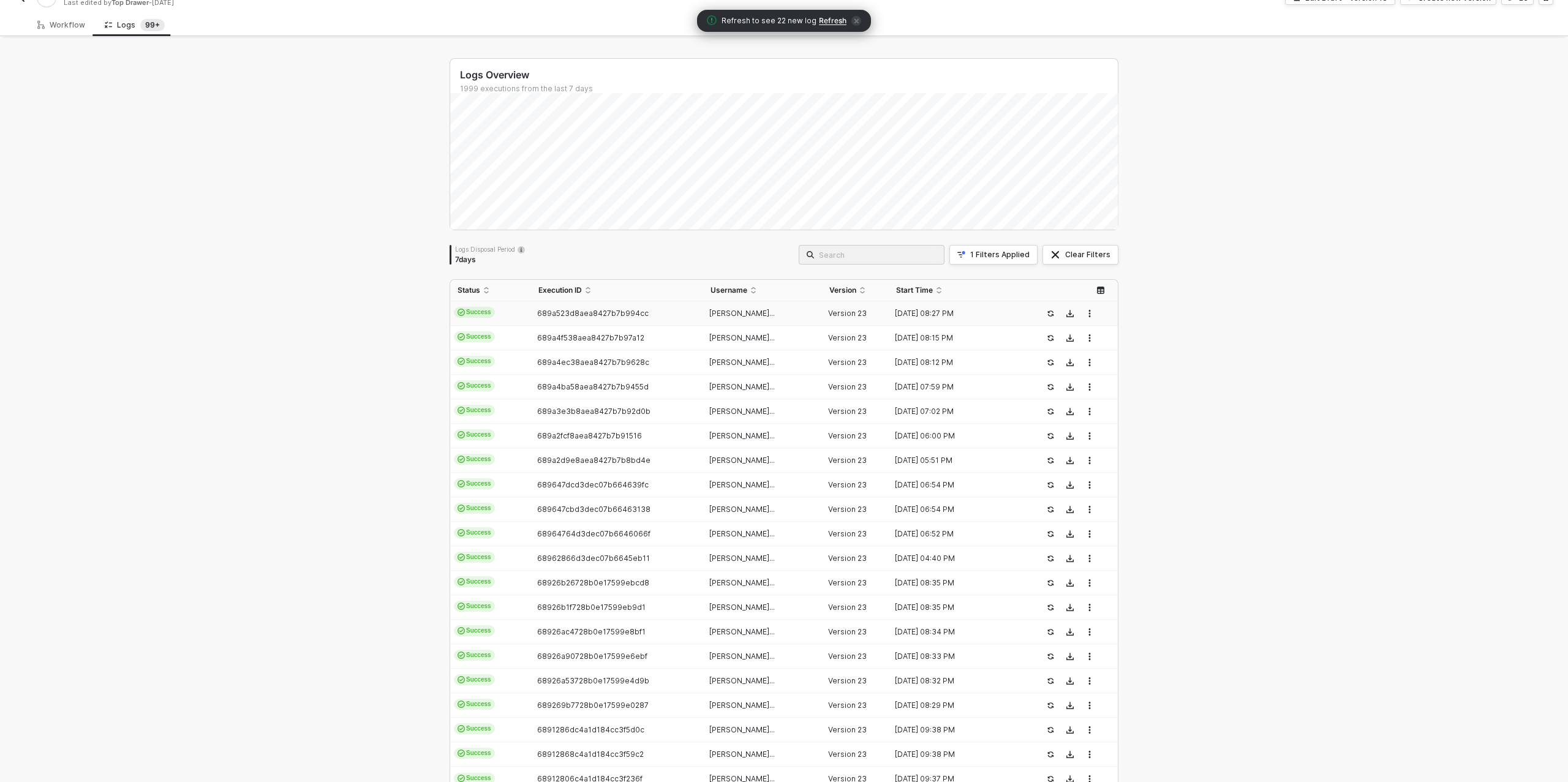
click at [572, 317] on td "689a523d8aea8427b7b994cc" at bounding box center [617, 313] width 171 height 24
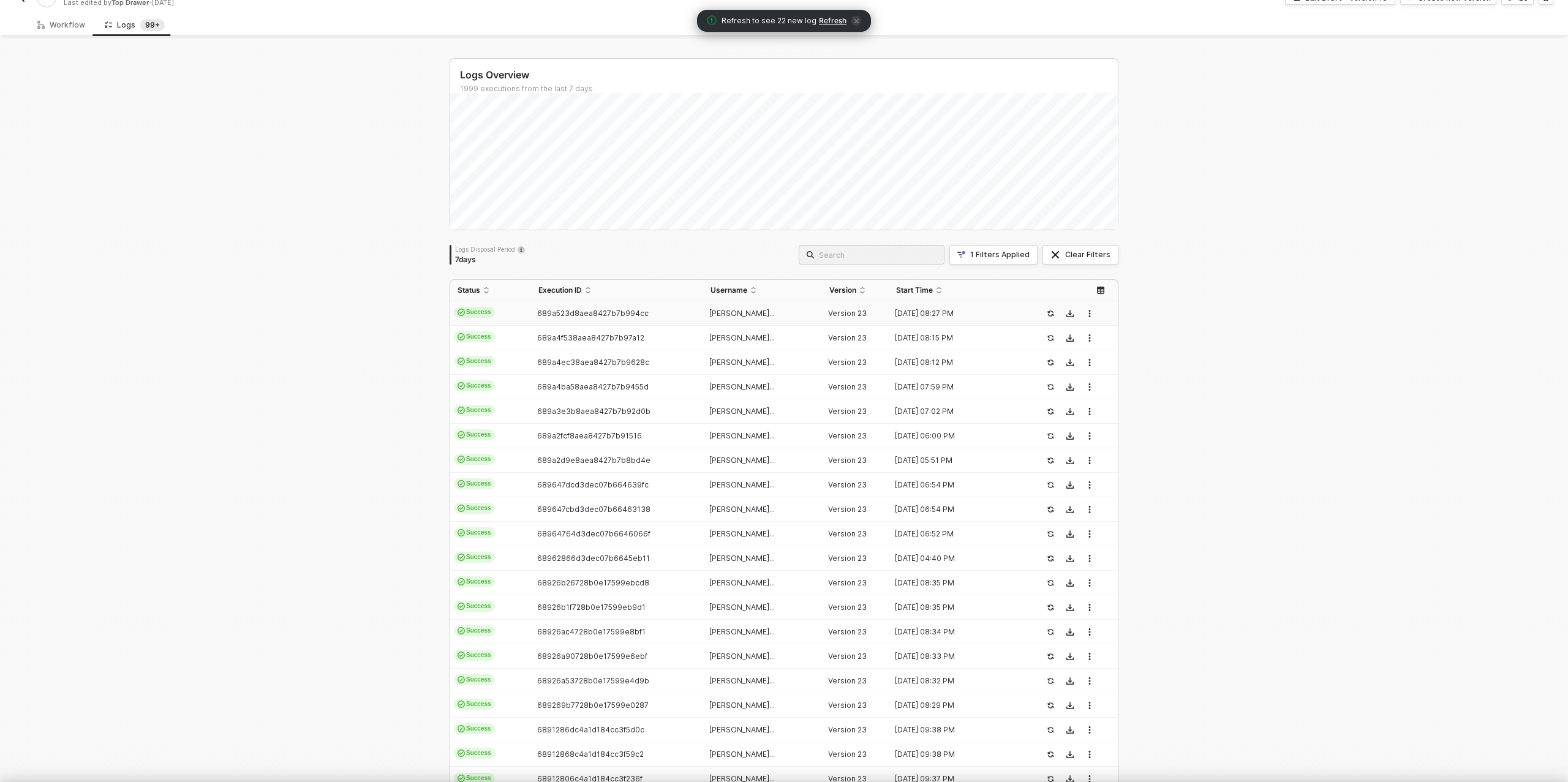
type textarea "{ "json": { "app": "monday", "type": "update_column_value", "triggerTime": "202…"
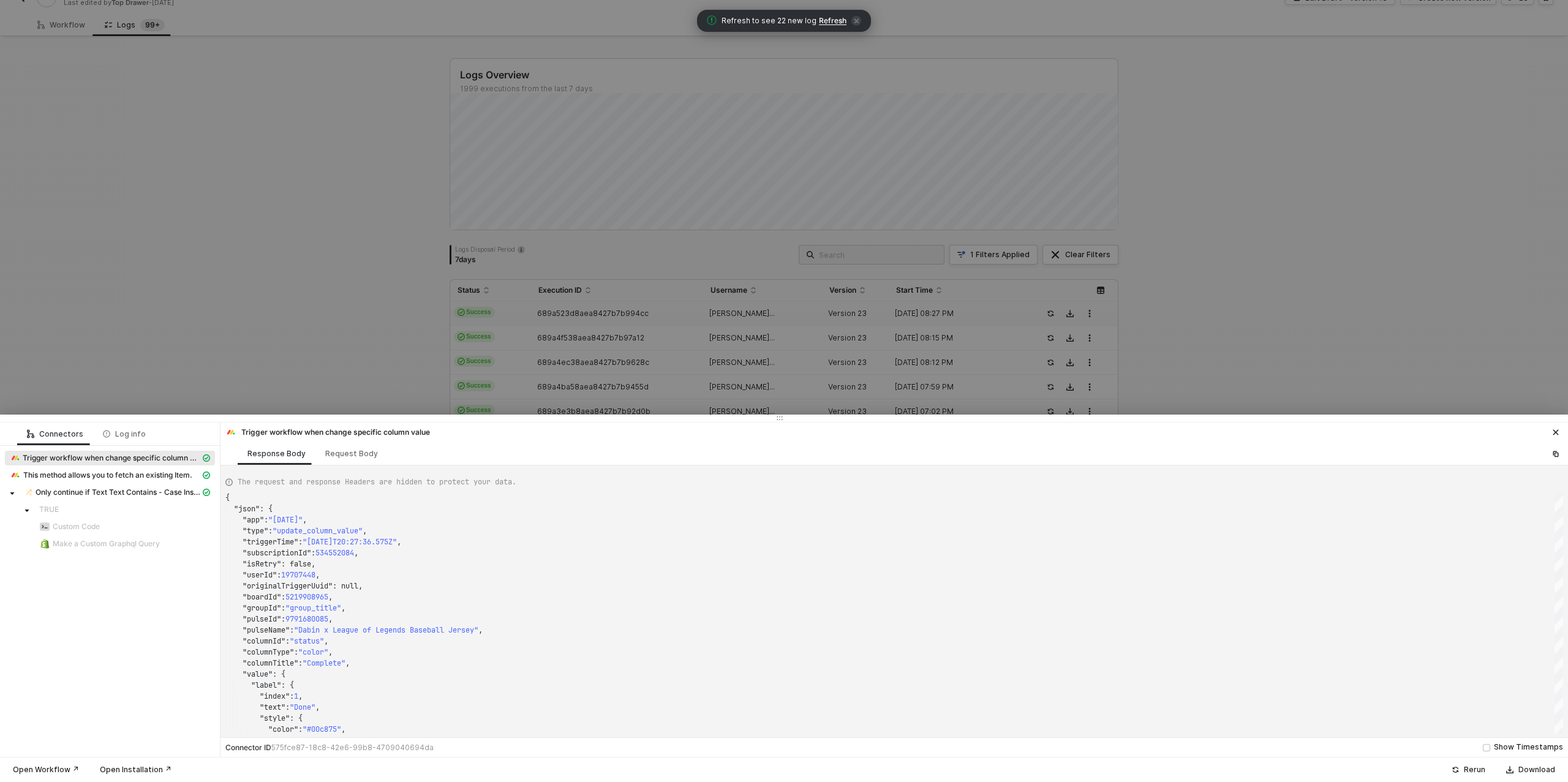
click at [318, 325] on div at bounding box center [784, 391] width 1568 height 782
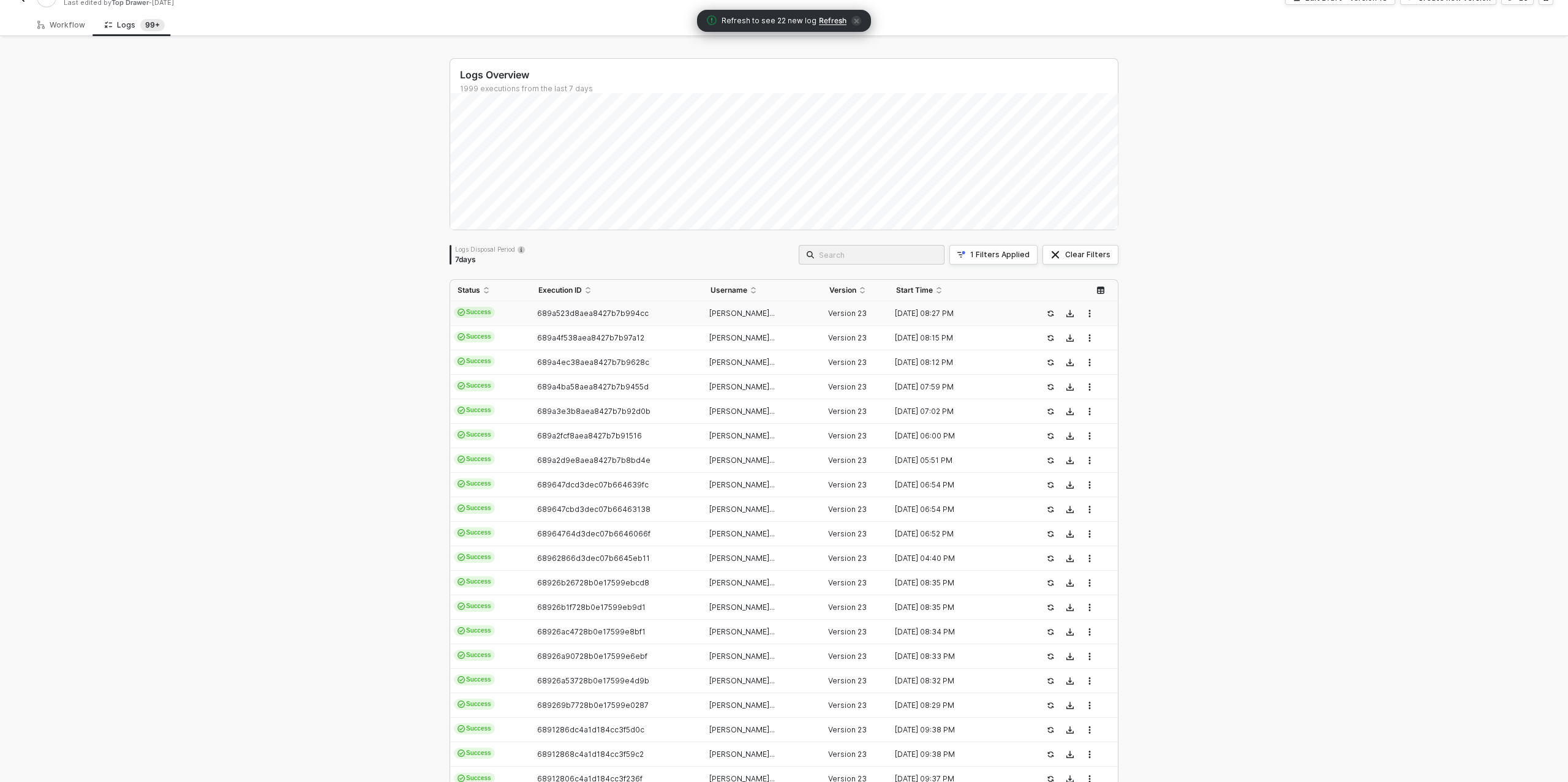
scroll to position [0, 0]
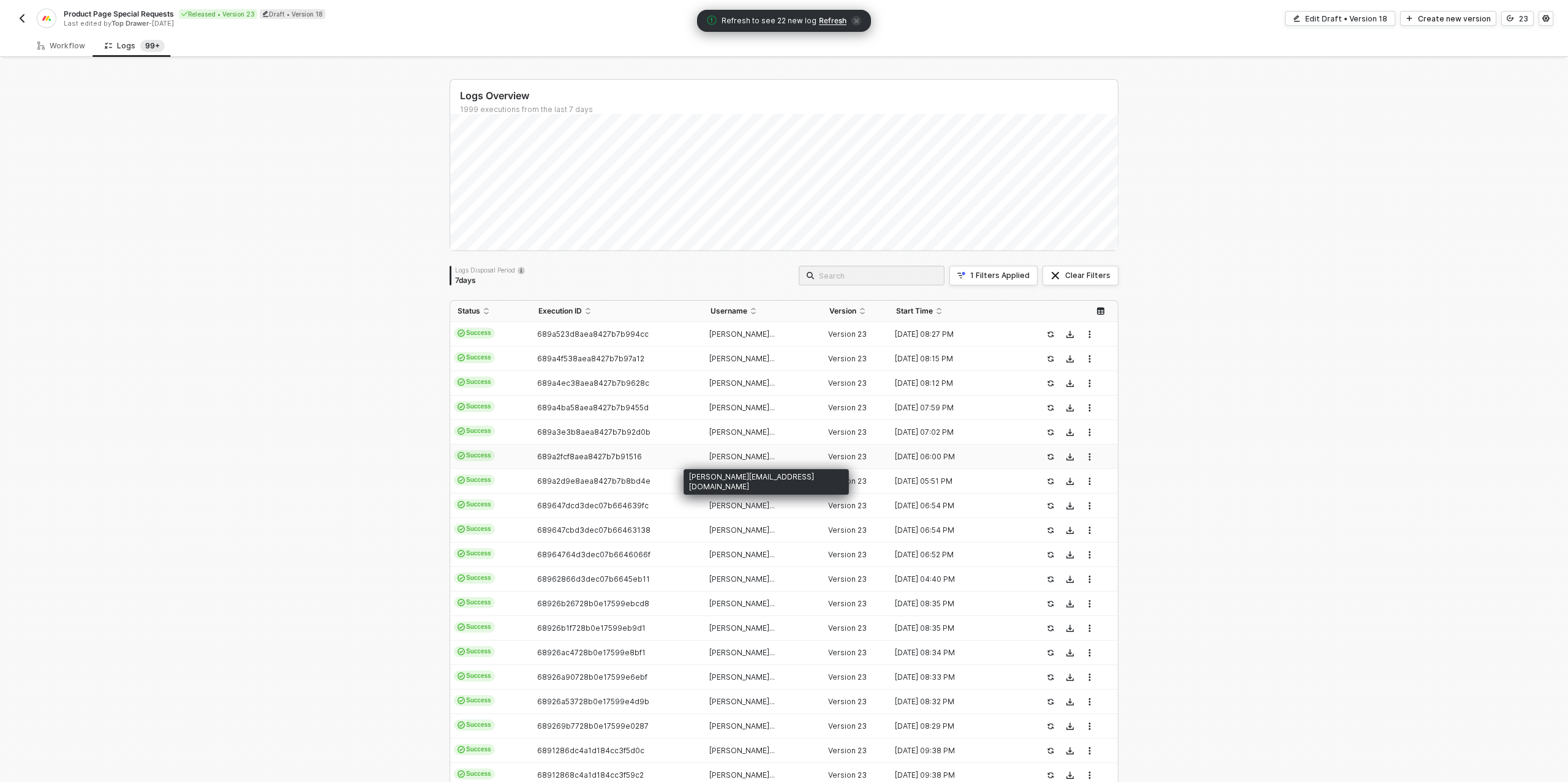
click at [754, 458] on span "ian+excision@topdraw..." at bounding box center [742, 457] width 65 height 9
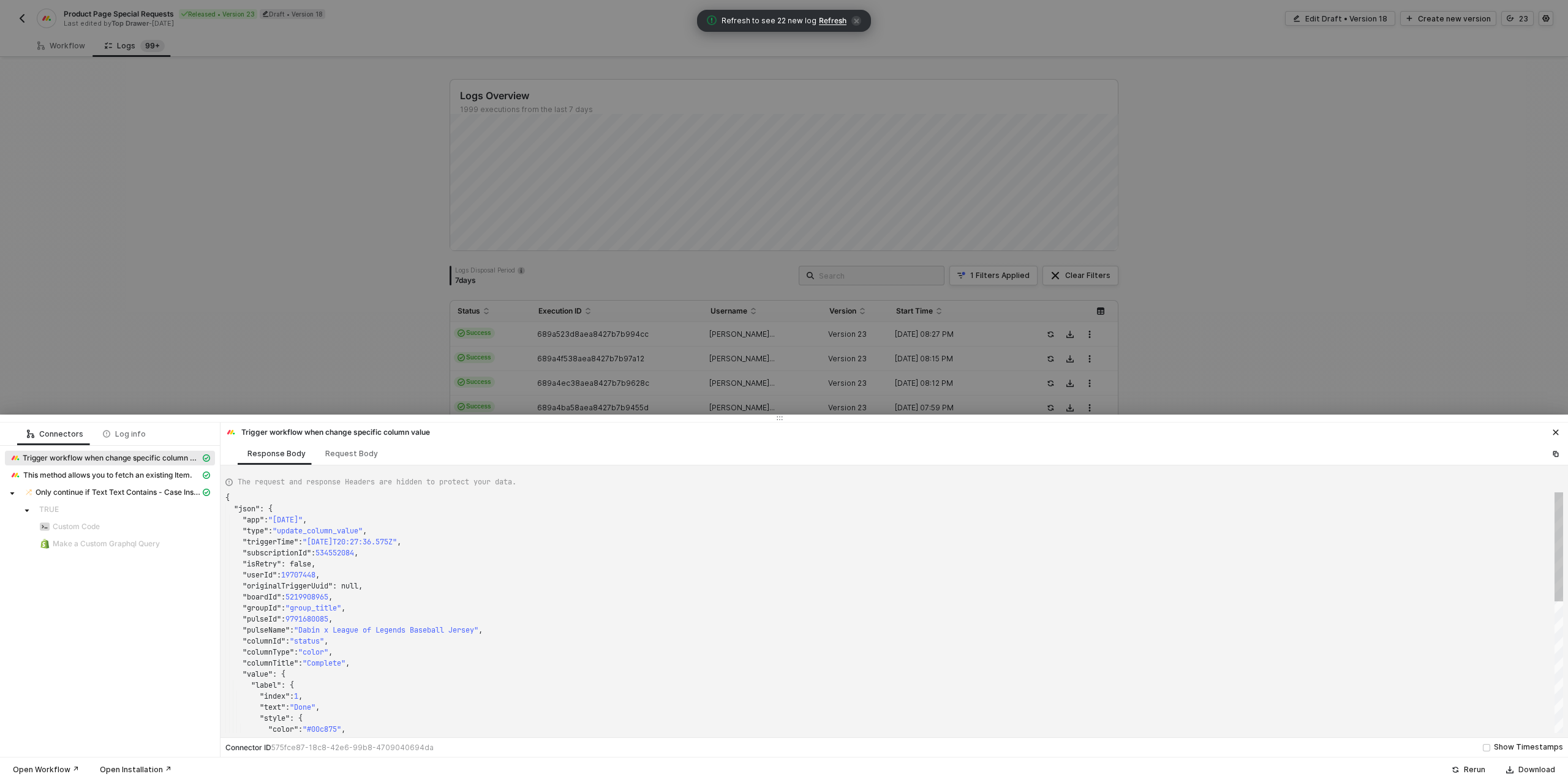
type textarea "{ "json": { "app": "monday", "type": "update_column_value", "triggerTime": "202…"
click at [436, 356] on div at bounding box center [784, 391] width 1568 height 782
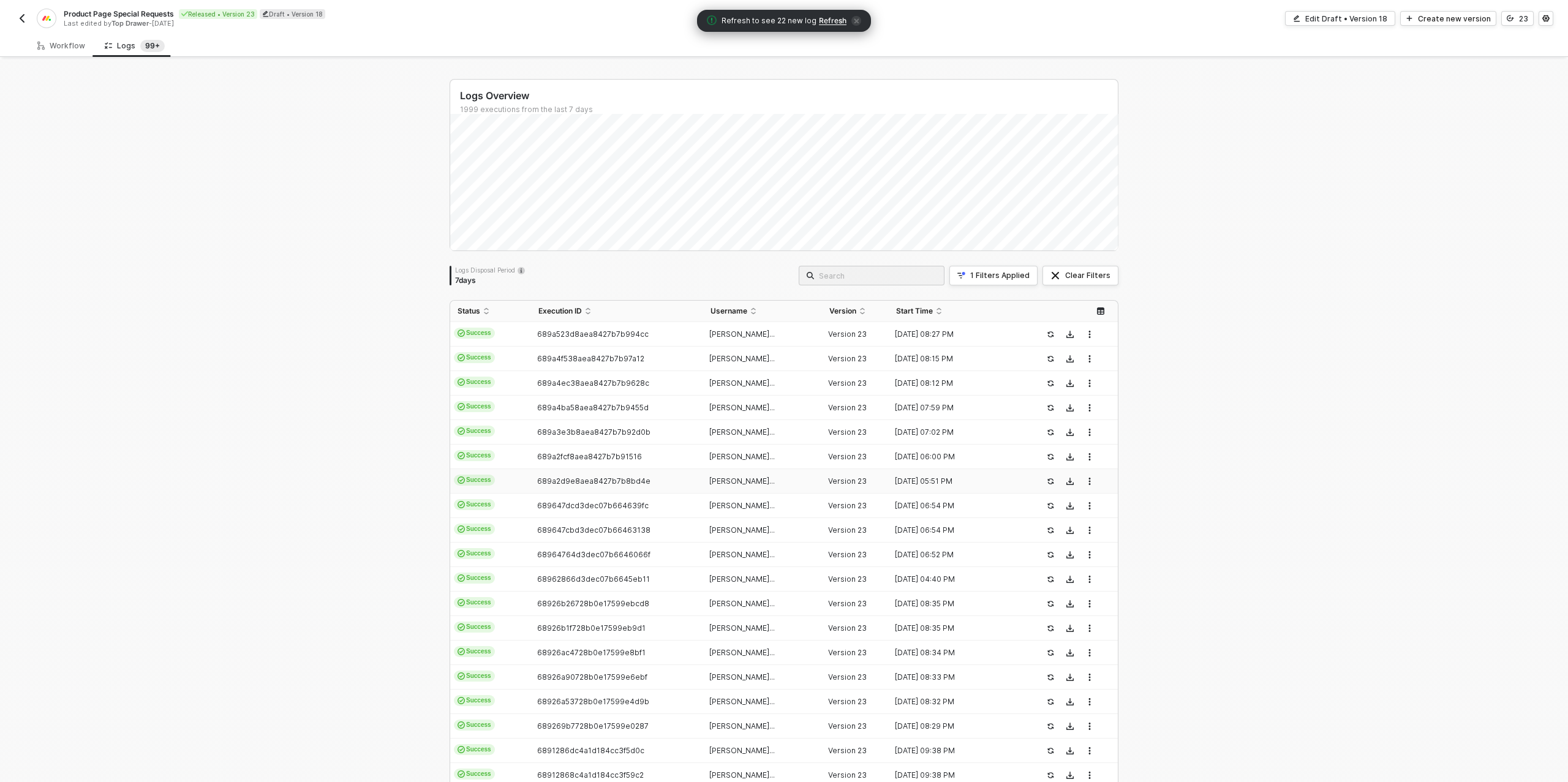
click at [801, 474] on td "ian+excision@topdraw..." at bounding box center [763, 481] width 120 height 24
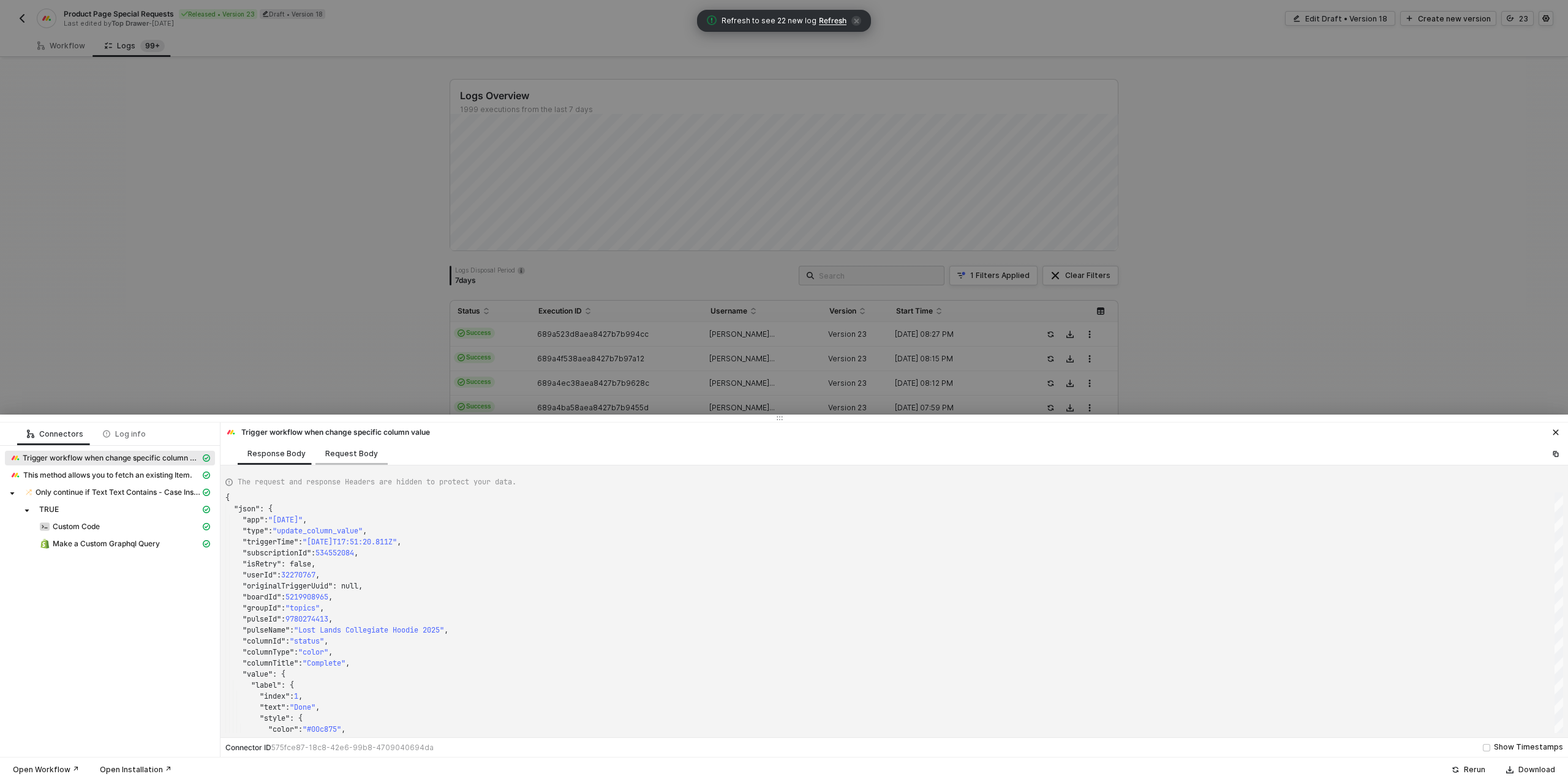
click at [366, 464] on div "Request Body" at bounding box center [351, 453] width 72 height 23
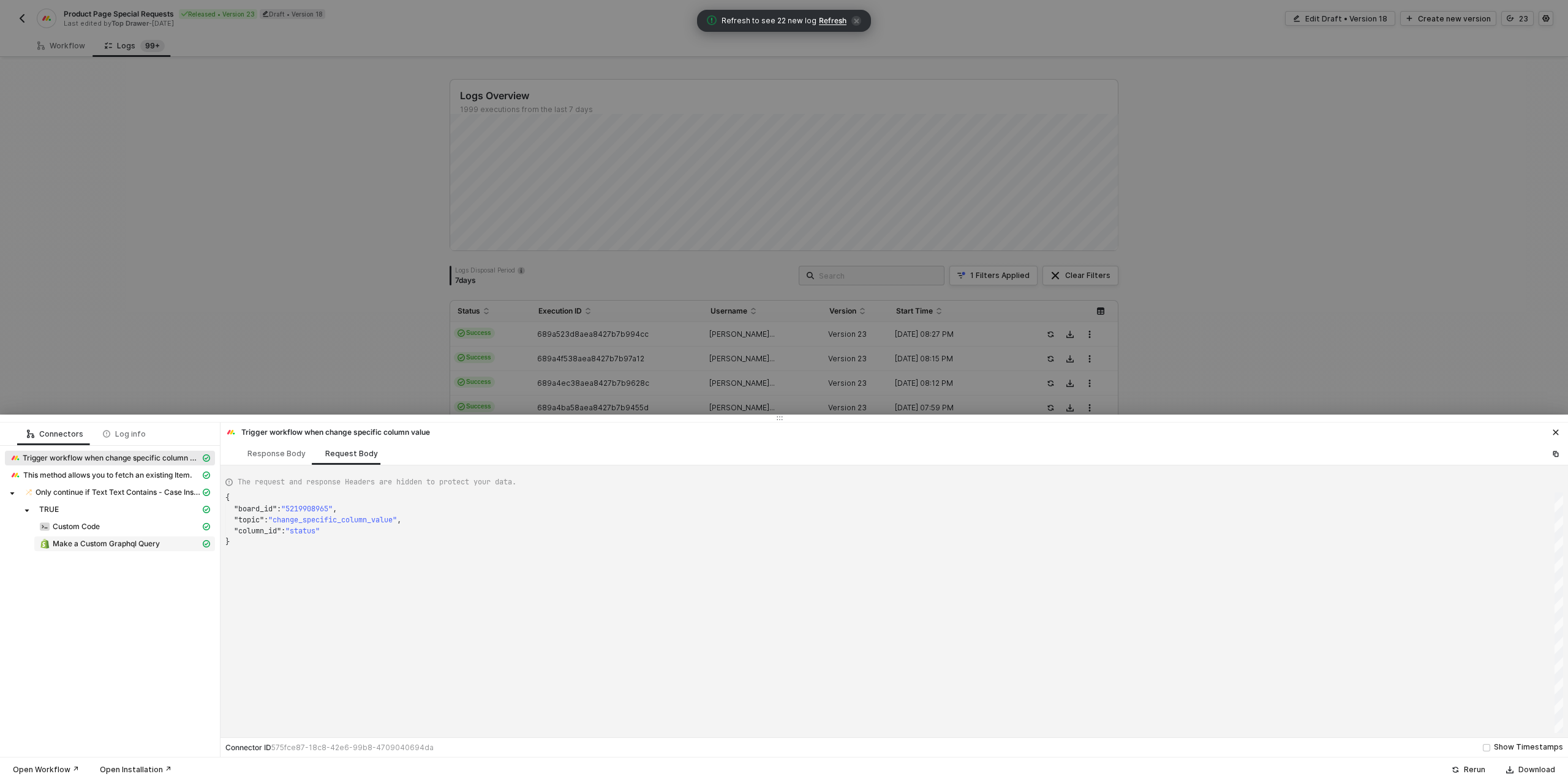
click at [128, 543] on span "Make a Custom Graphql Query" at bounding box center [107, 544] width 107 height 10
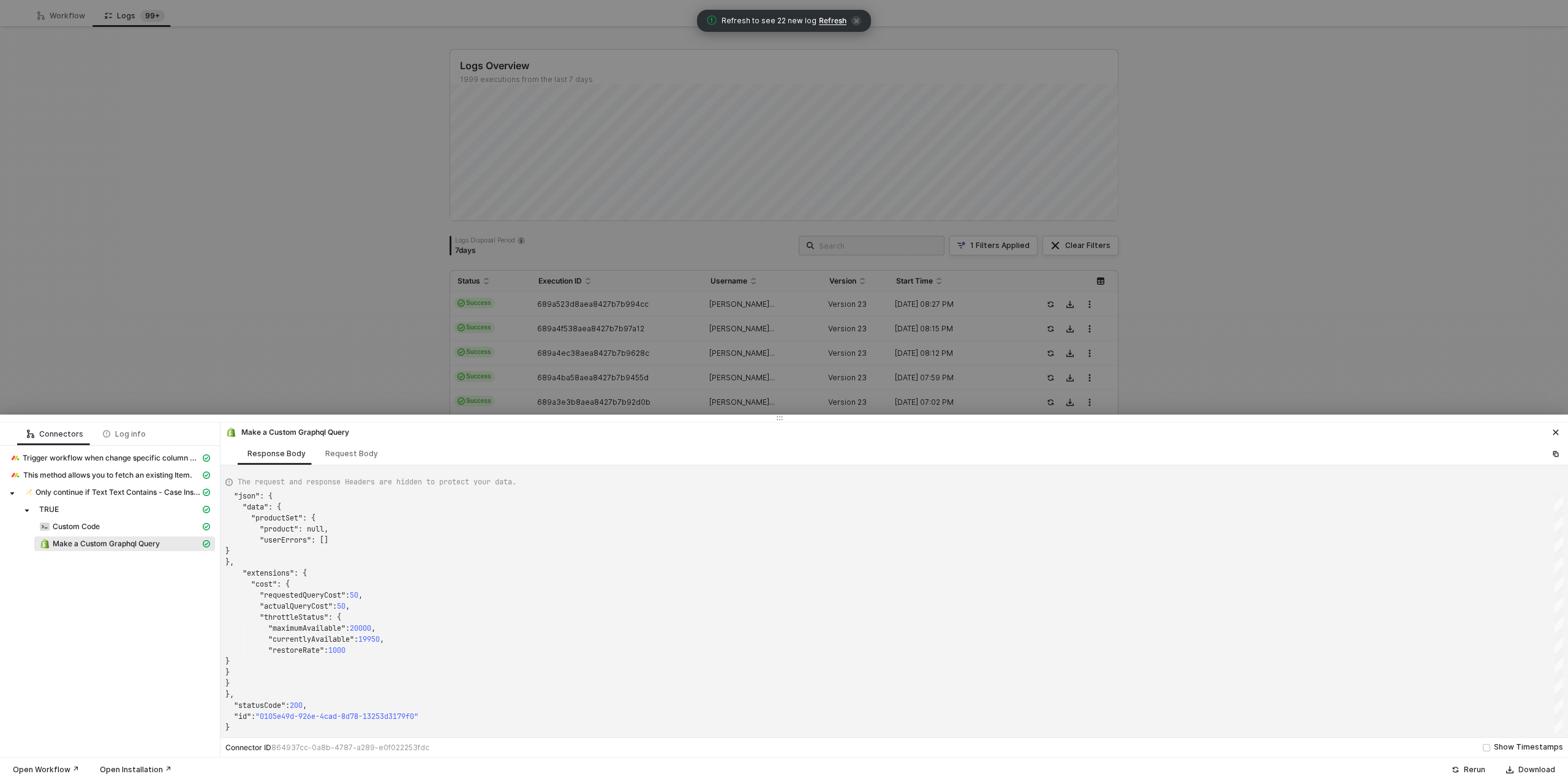
scroll to position [59, 0]
click at [348, 453] on div "Request Body" at bounding box center [352, 454] width 53 height 10
type textarea "{ "apiVersion": "shopifyV1", "variablesToSend": "keyValuePairs", "graphqlQuery"…"
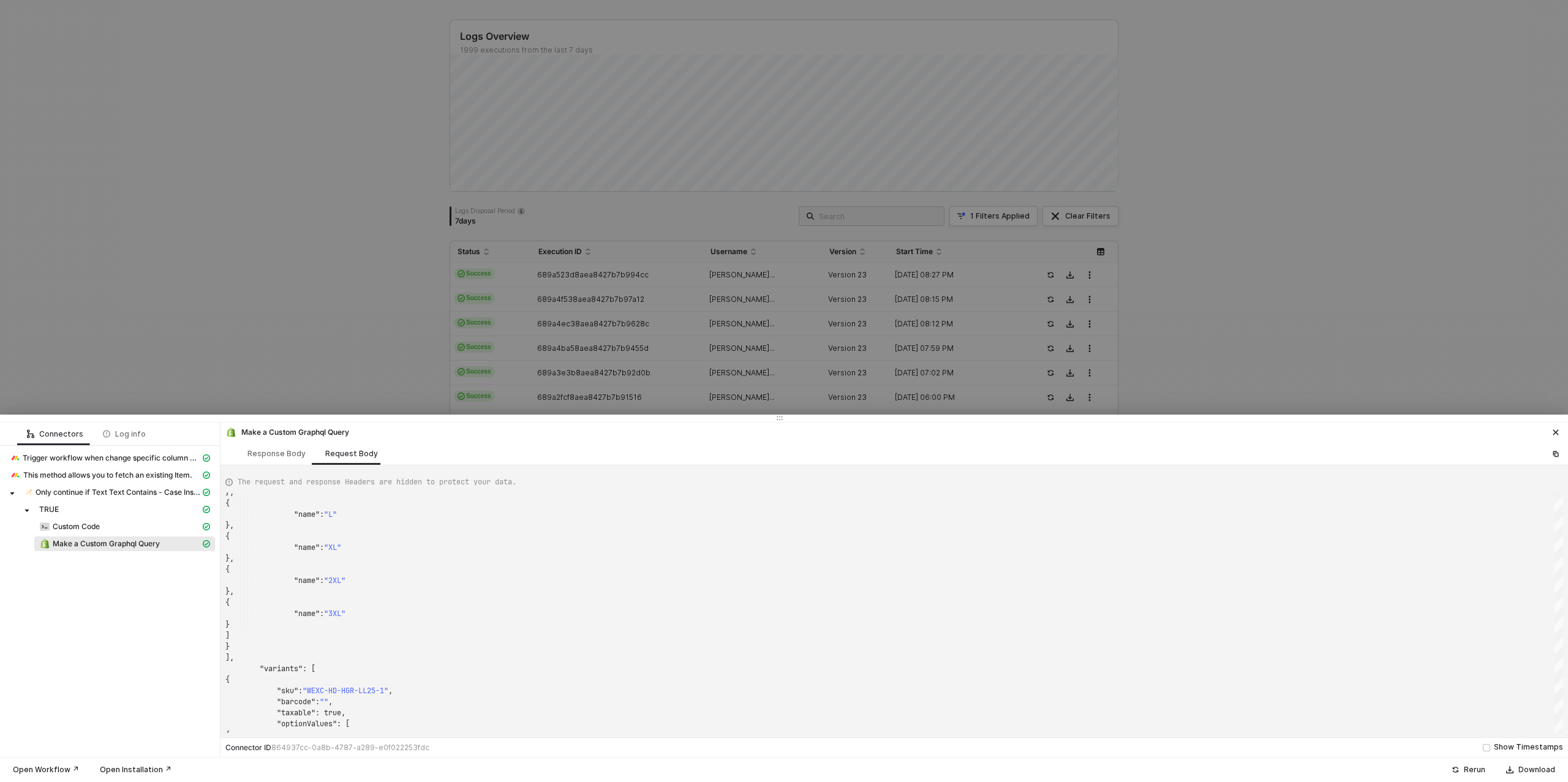
click at [952, 102] on div at bounding box center [784, 391] width 1568 height 782
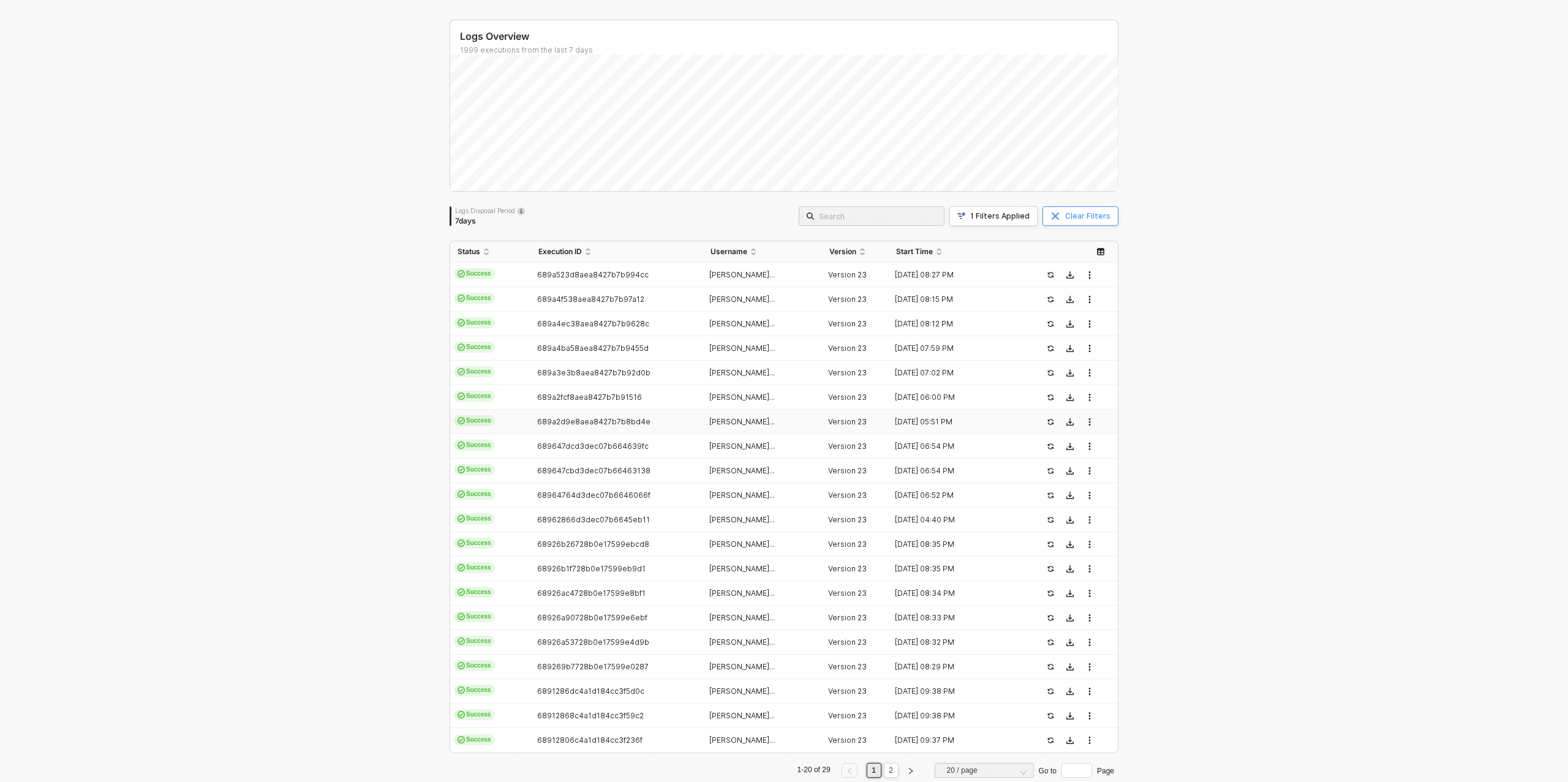
click at [1064, 216] on button "Clear Filters" at bounding box center [1080, 216] width 76 height 19
click at [1075, 214] on button "Filter" at bounding box center [1094, 216] width 47 height 19
drag, startPoint x: 1183, startPoint y: 286, endPoint x: 1179, endPoint y: 272, distance: 14.6
click at [1183, 284] on div "Where + Add New Filter Apply Clear" at bounding box center [1283, 297] width 401 height 68
click at [1179, 272] on span at bounding box center [1197, 273] width 93 height 19
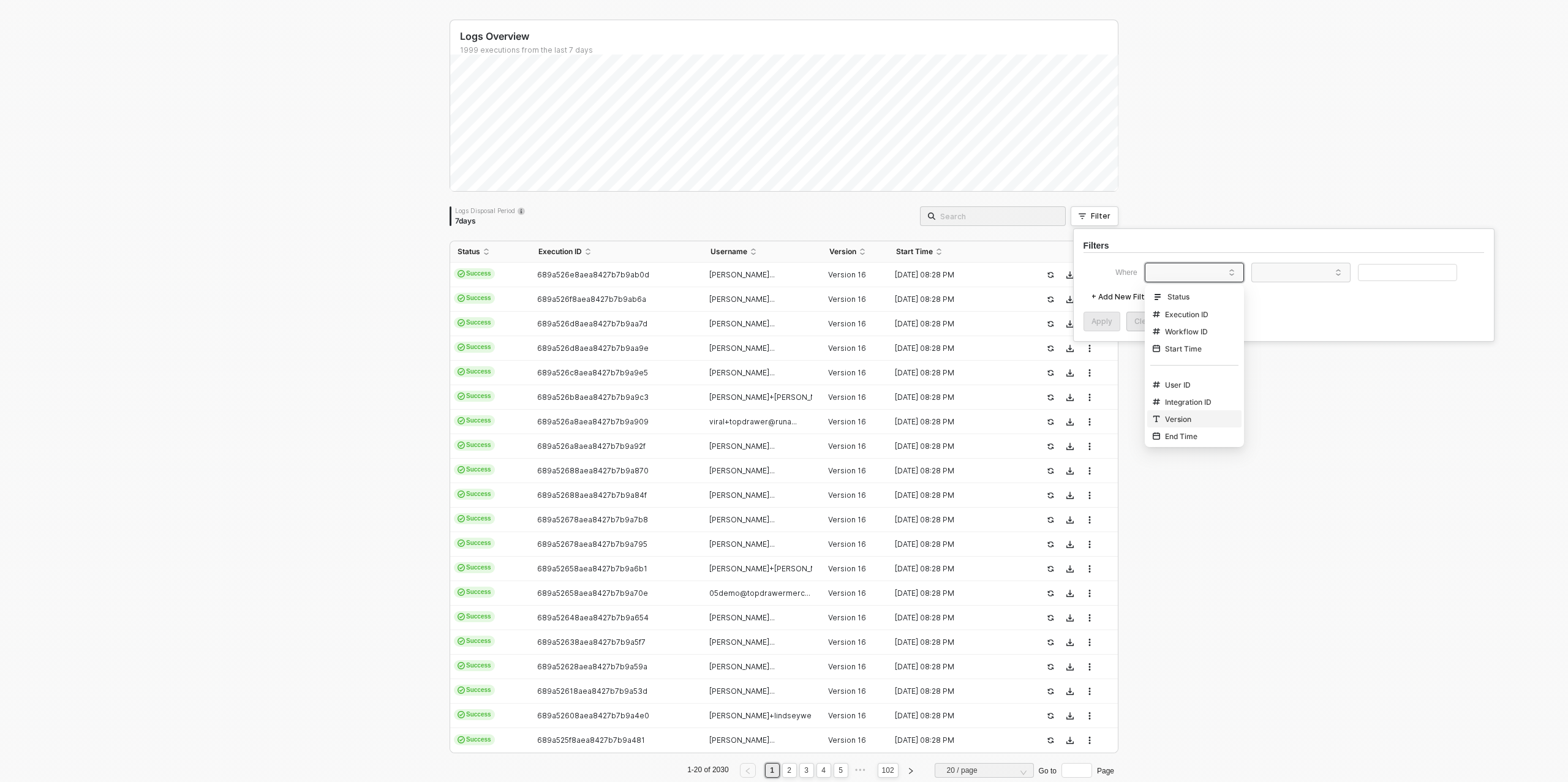
click at [1174, 415] on div "Version" at bounding box center [1172, 419] width 39 height 10
click at [1280, 272] on span at bounding box center [1304, 273] width 93 height 19
drag, startPoint x: 1281, startPoint y: 330, endPoint x: 1287, endPoint y: 328, distance: 6.3
click at [1282, 330] on div "Equals" at bounding box center [1300, 331] width 88 height 19
click at [1372, 273] on input "text" at bounding box center [1408, 272] width 100 height 18
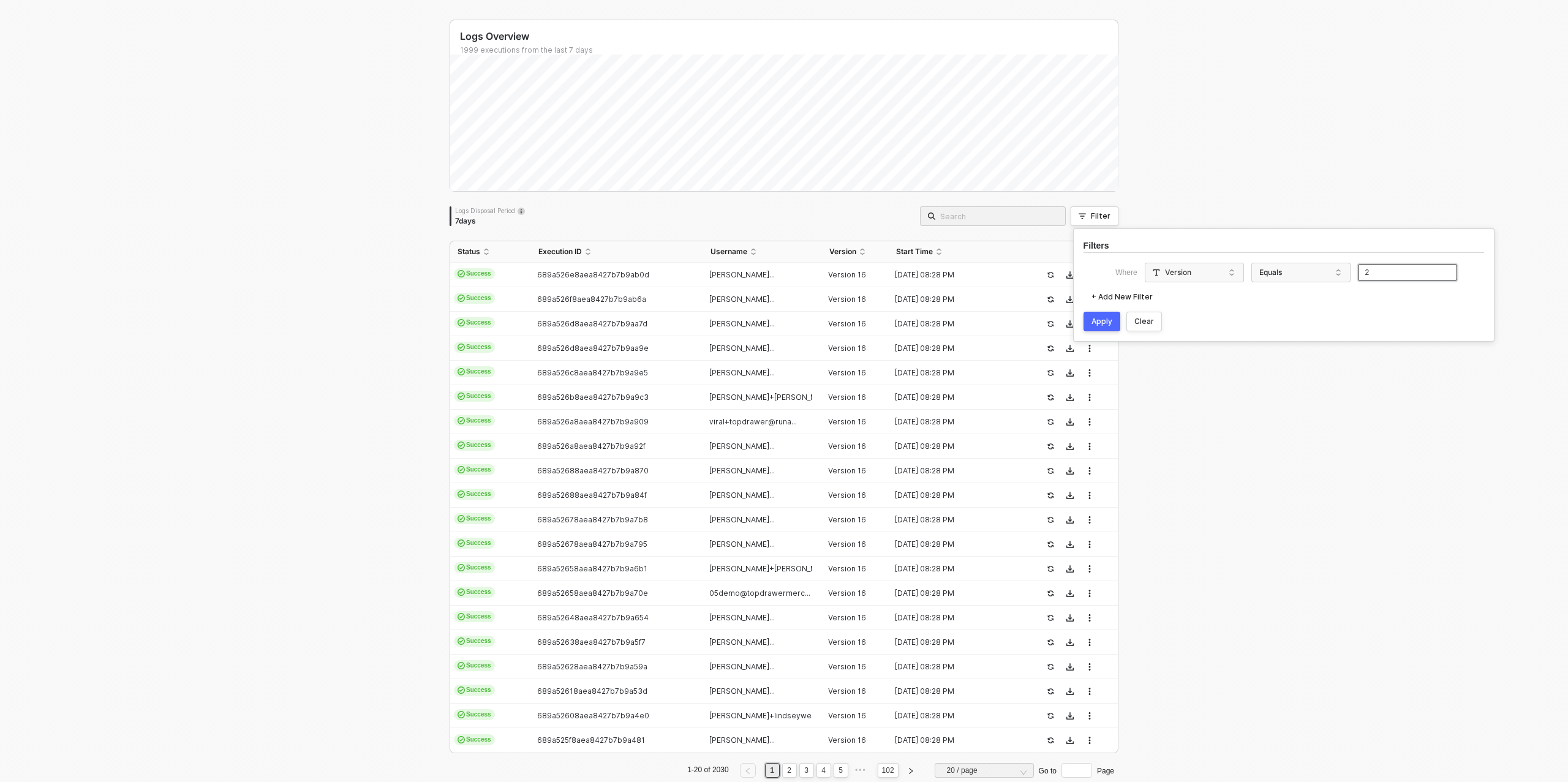
click at [1372, 273] on input "2" at bounding box center [1408, 272] width 100 height 18
click at [1107, 321] on div "Apply" at bounding box center [1101, 321] width 21 height 10
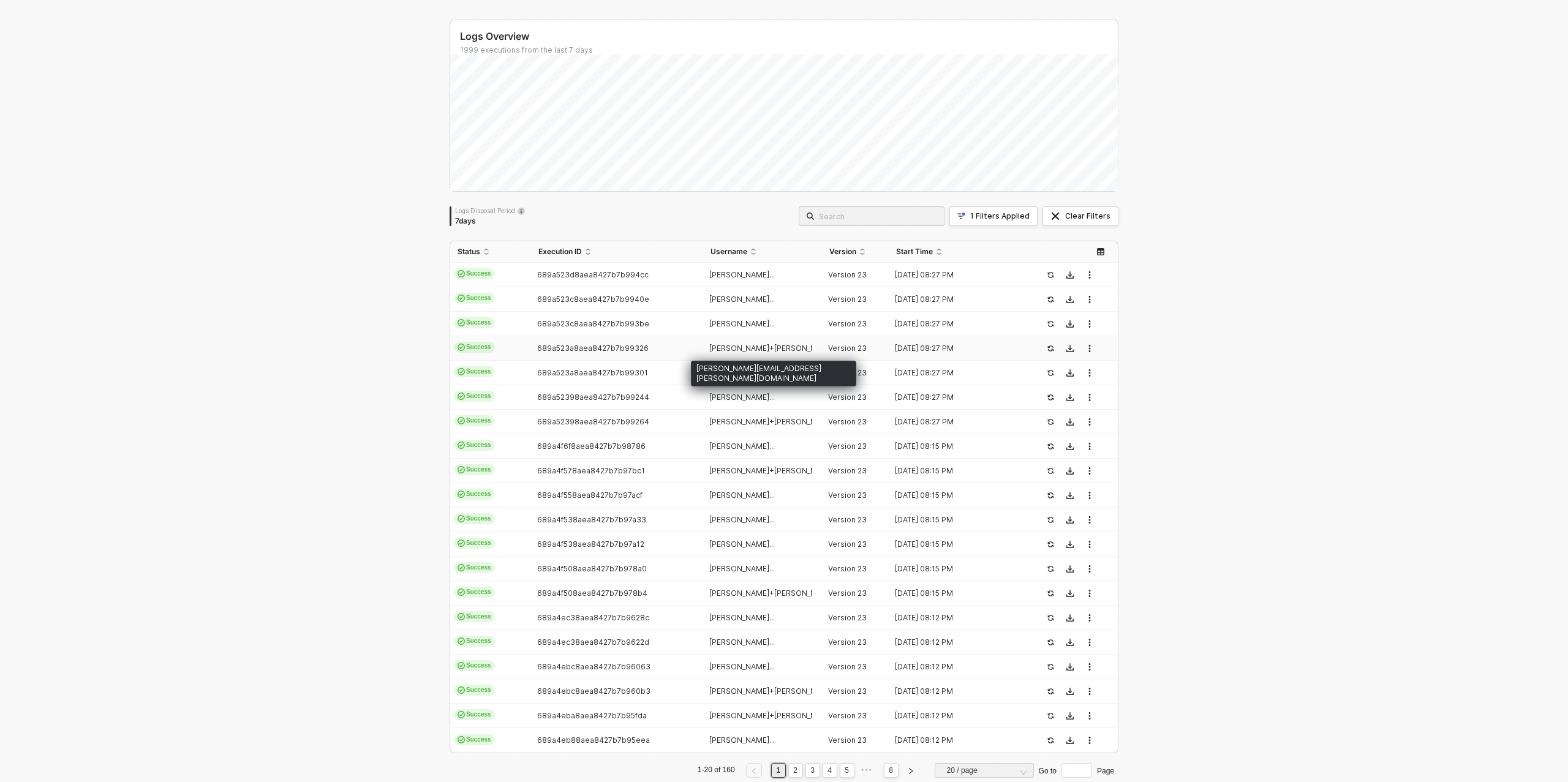
click at [719, 347] on span "ian+dabin@topdrawerm..." at bounding box center [800, 349] width 183 height 9
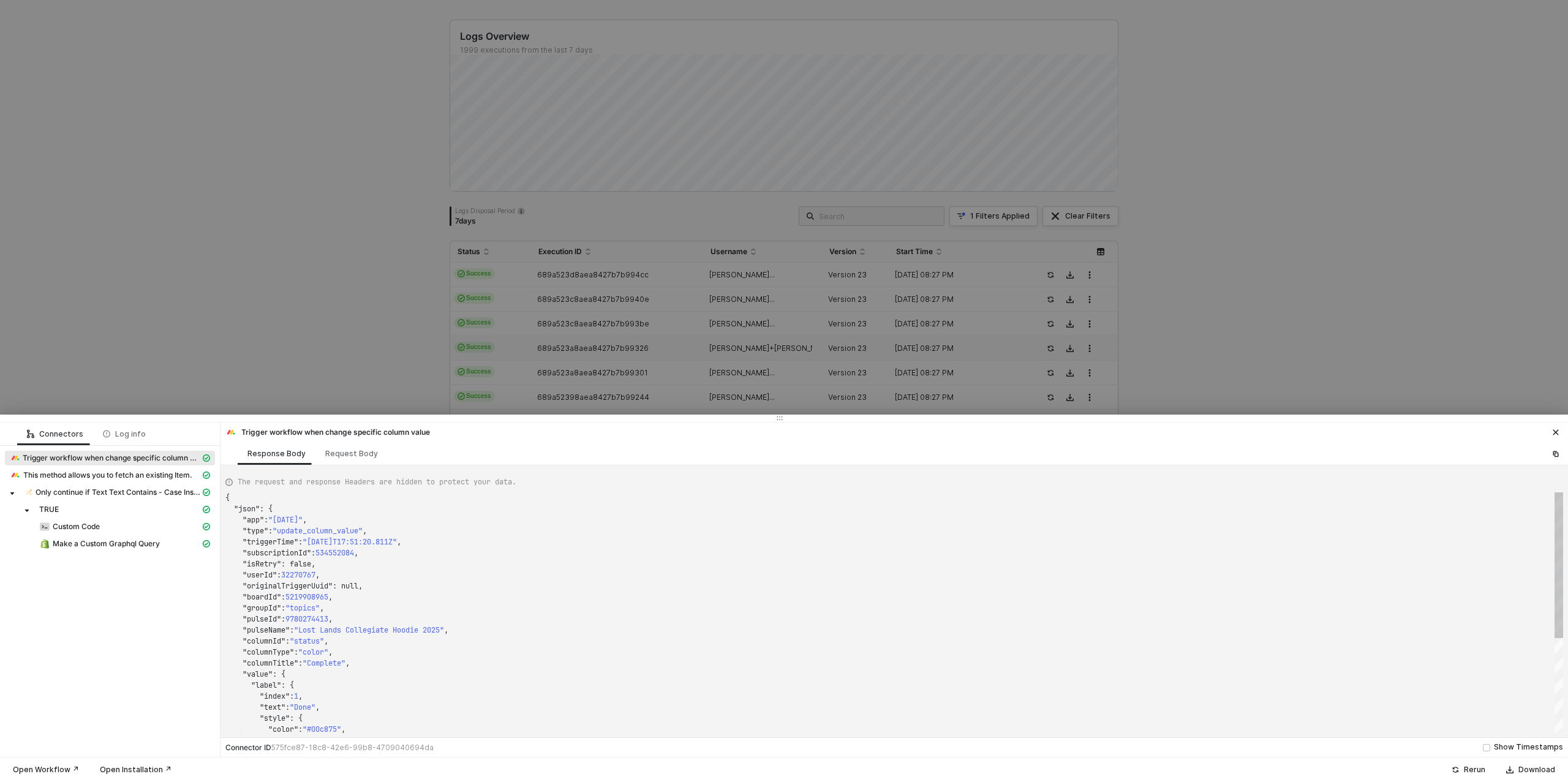
scroll to position [110, 0]
click at [114, 544] on span "Make a Custom Graphql Query" at bounding box center [107, 544] width 107 height 10
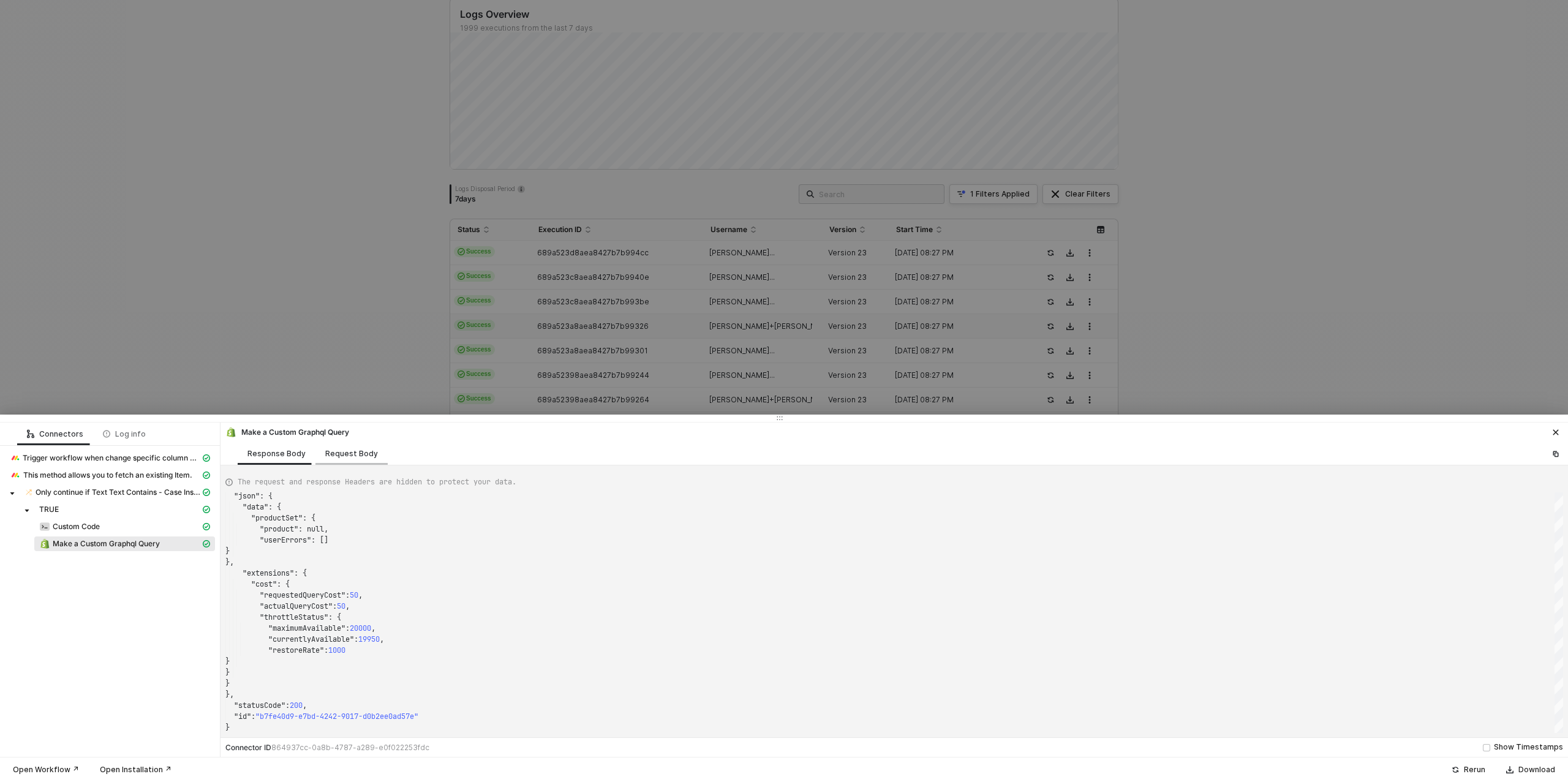
scroll to position [83, 0]
click at [330, 455] on div "Request Body" at bounding box center [352, 454] width 53 height 10
click at [275, 457] on div "Response Body" at bounding box center [276, 454] width 58 height 10
type textarea "{ "json": { "data": { "productSet": { "product": null, "userErrors": [] } }, "e…"
click at [1522, 771] on div "Download" at bounding box center [1536, 770] width 37 height 10
